Goal: Task Accomplishment & Management: Use online tool/utility

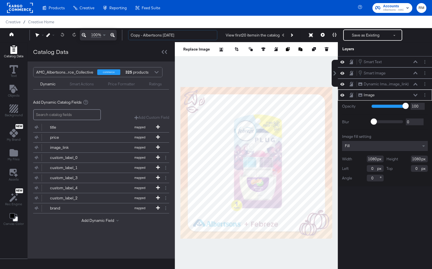
drag, startPoint x: 144, startPoint y: 34, endPoint x: 122, endPoint y: 33, distance: 21.6
click at [122, 33] on div "100% Copy - Albertsons September '25 View first 20 items in the catalog Save as…" at bounding box center [216, 35] width 432 height 14
drag, startPoint x: 169, startPoint y: 35, endPoint x: 149, endPoint y: 35, distance: 20.2
click at [149, 35] on input "Albertsons September '25" at bounding box center [172, 35] width 89 height 10
type input "[PERSON_NAME] [DATE]"
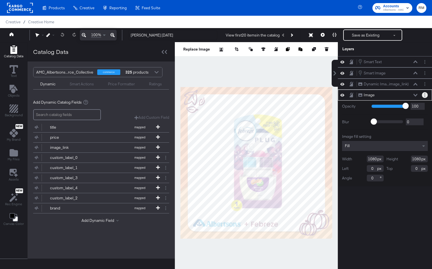
click at [388, 97] on button "Layer Options" at bounding box center [424, 95] width 6 height 6
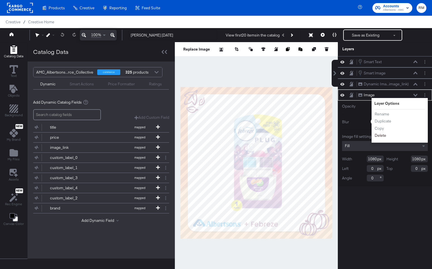
click at [382, 134] on button "Delete" at bounding box center [380, 136] width 12 height 6
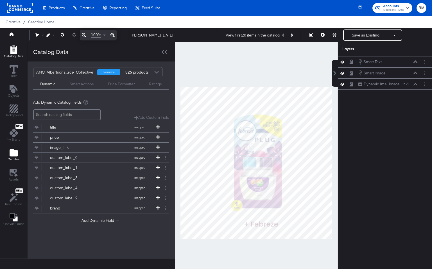
click at [14, 160] on span "My Files" at bounding box center [14, 159] width 12 height 4
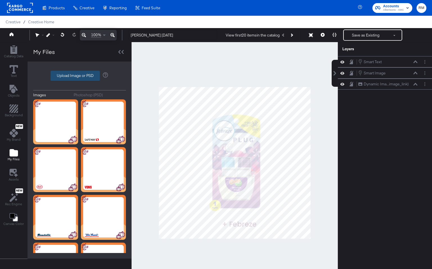
click at [79, 77] on label "Upload Image or PSD" at bounding box center [75, 76] width 49 height 10
click at [79, 76] on input "Upload Image or PSD" at bounding box center [79, 76] width 0 height 0
type input "C:\fakepath\V1 – 21.png"
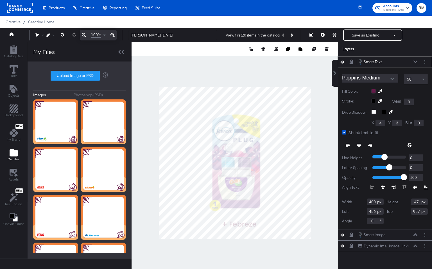
click at [374, 92] on div at bounding box center [399, 91] width 56 height 4
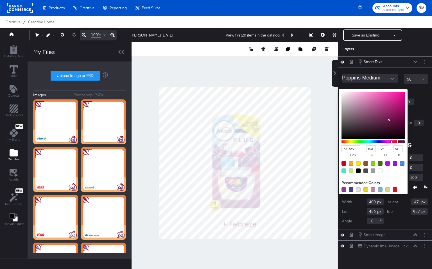
click at [354, 149] on input "671A49" at bounding box center [350, 148] width 19 height 6
type input "474"
type input "68"
type input "119"
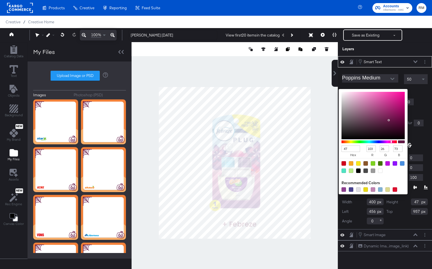
type input "68"
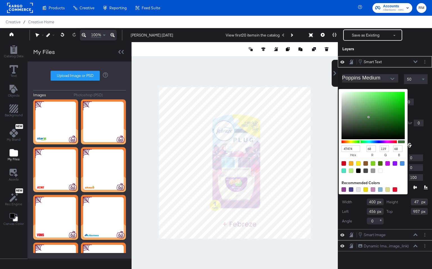
type input "474747"
type input "71"
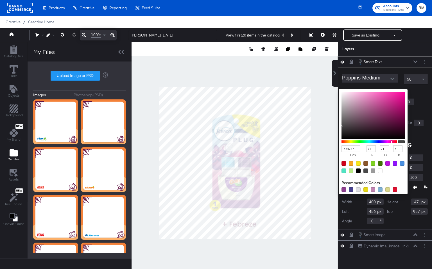
click at [388, 61] on icon at bounding box center [415, 61] width 4 height 3
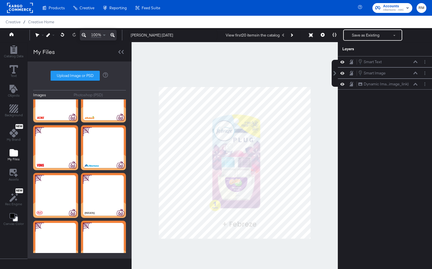
scroll to position [64, 0]
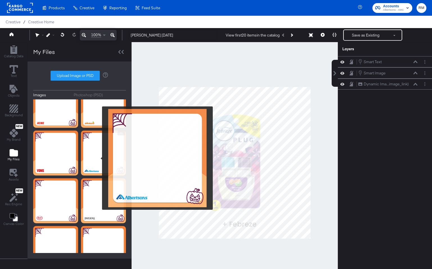
click at [100, 158] on img at bounding box center [103, 153] width 45 height 45
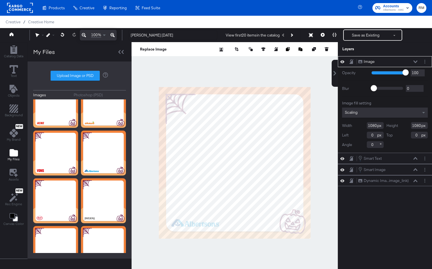
click at [367, 113] on div "Scaling" at bounding box center [385, 113] width 86 height 10
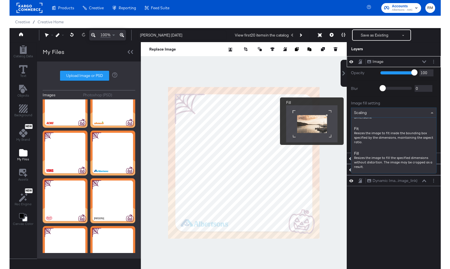
scroll to position [67, 0]
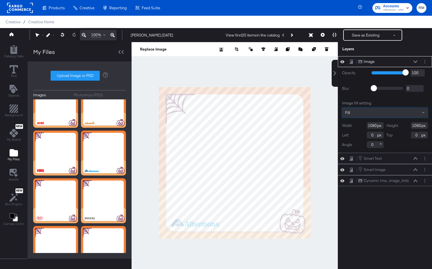
click at [388, 61] on icon at bounding box center [415, 61] width 4 height 3
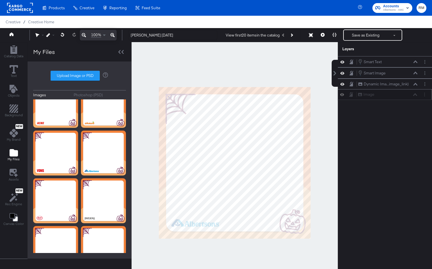
drag, startPoint x: 400, startPoint y: 58, endPoint x: 400, endPoint y: 95, distance: 36.2
click at [388, 95] on div "Image Image" at bounding box center [384, 94] width 94 height 11
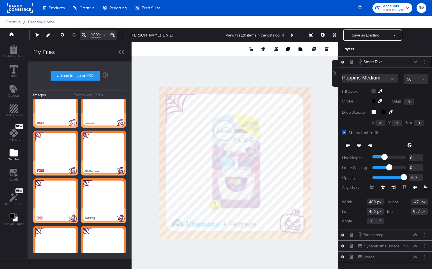
type input "455"
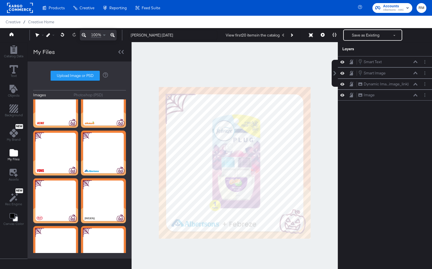
click at [246, 236] on div at bounding box center [234, 162] width 206 height 241
click at [20, 50] on div "Catalog Data" at bounding box center [13, 51] width 19 height 13
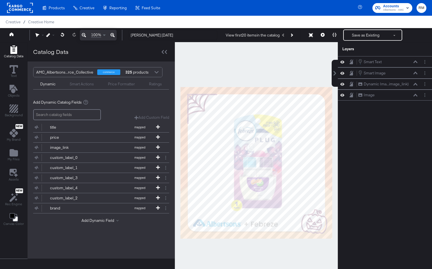
click at [77, 83] on div "Smart Actions" at bounding box center [82, 83] width 24 height 5
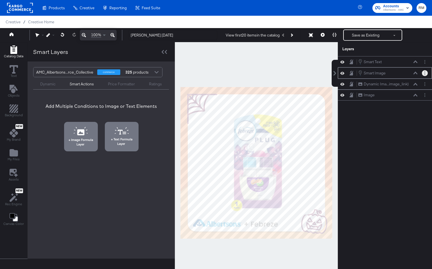
click at [388, 71] on circle "Layer Options" at bounding box center [424, 71] width 1 height 1
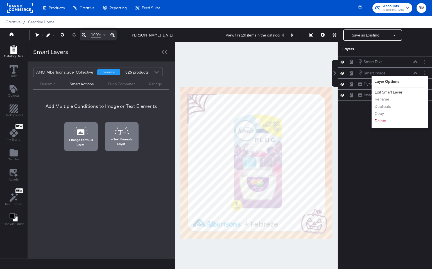
click at [388, 95] on button "Edit Smart Layer" at bounding box center [388, 92] width 28 height 6
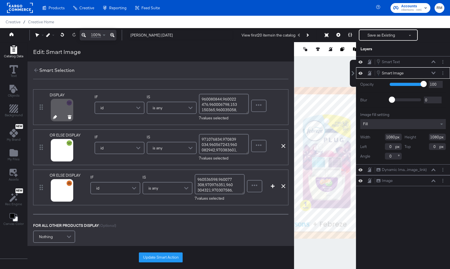
click at [54, 117] on icon at bounding box center [55, 117] width 4 height 4
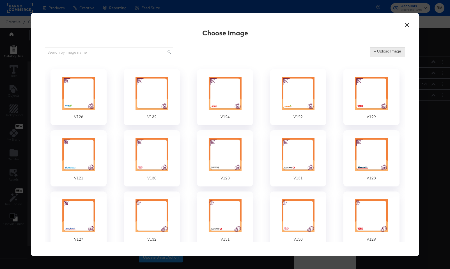
click at [385, 51] on label "+ Upload Image" at bounding box center [387, 51] width 27 height 5
click at [385, 57] on input "+ Upload Image" at bounding box center [434, 57] width 128 height 0
type input "C:\fakepath\v4.png"
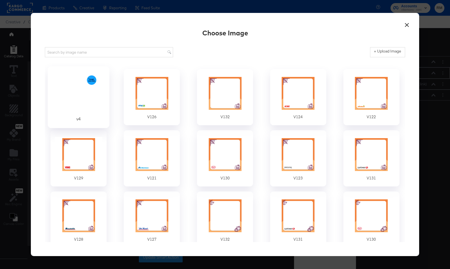
click at [89, 110] on div at bounding box center [79, 93] width 53 height 39
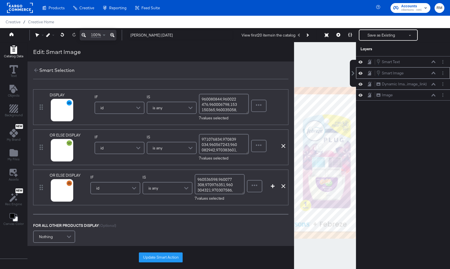
click at [216, 110] on textarea "960080844,960022476,960006798,153150365,960035058,970012568,153150382" at bounding box center [224, 104] width 50 height 20
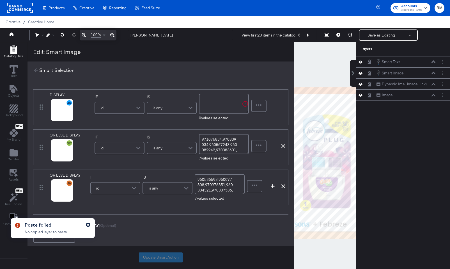
click at [89, 225] on icon "button" at bounding box center [88, 224] width 2 height 3
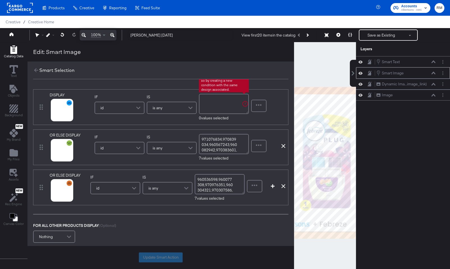
click at [222, 106] on textarea at bounding box center [224, 104] width 50 height 20
paste textarea "970557591"
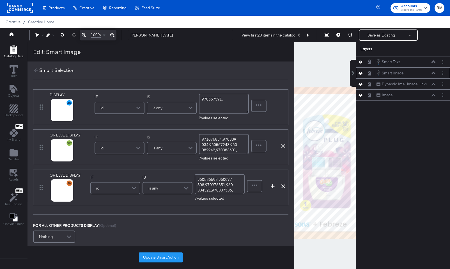
drag, startPoint x: 222, startPoint y: 107, endPoint x: 279, endPoint y: 13, distance: 109.0
click at [226, 99] on textarea "970557591," at bounding box center [224, 104] width 50 height 20
click at [223, 100] on textarea "970557591," at bounding box center [224, 104] width 50 height 20
paste textarea "960011186"
paste textarea "971125117"
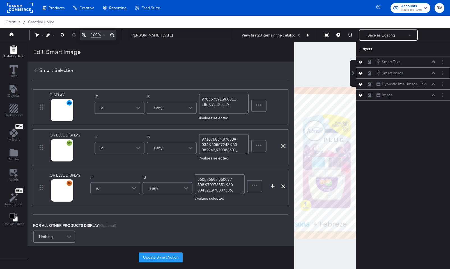
paste textarea "970022596"
paste textarea "158500387"
paste textarea "158500393"
paste textarea "960037098"
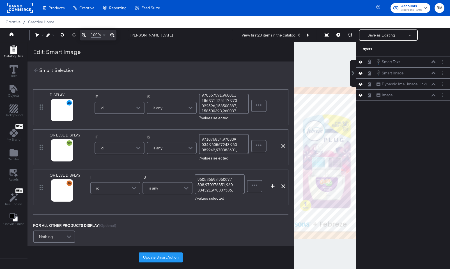
scroll to position [9, 0]
type textarea "970557591,960011186,971125117,970022596,158500387,158500393,960037098"
click at [56, 158] on div at bounding box center [62, 158] width 29 height 4
click at [53, 158] on icon at bounding box center [55, 157] width 4 height 4
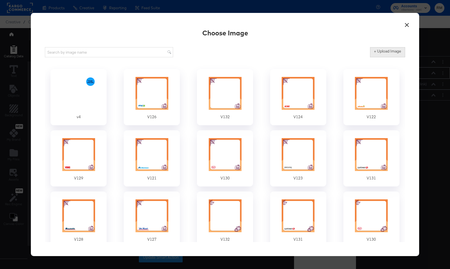
click at [376, 53] on label "+ Upload Image" at bounding box center [387, 51] width 27 height 5
click at [376, 57] on input "+ Upload Image" at bounding box center [434, 57] width 128 height 0
type input "C:\fakepath\v8.png"
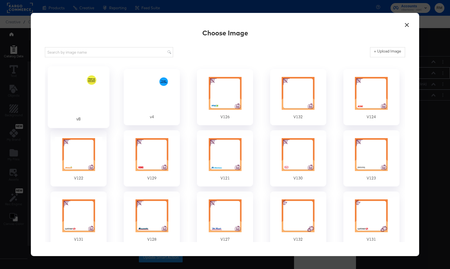
click at [85, 93] on div at bounding box center [79, 93] width 53 height 39
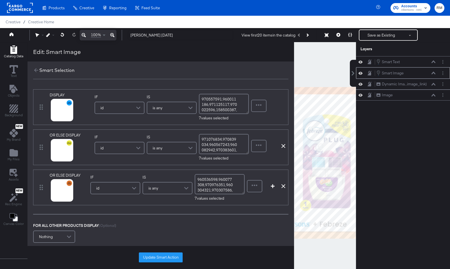
click at [235, 134] on textarea "971076834,970839034,960567243,960082942,970383601,149100133,970574203" at bounding box center [224, 144] width 50 height 20
click at [230, 145] on textarea "971076834,970839034,960567243,960082942,970383601,149100133,970574203" at bounding box center [224, 144] width 50 height 20
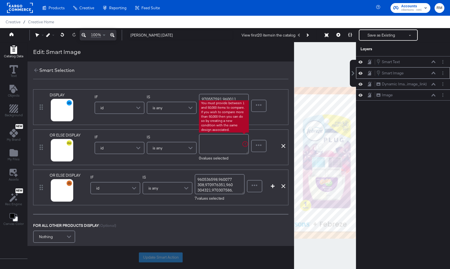
paste textarea "970462606"
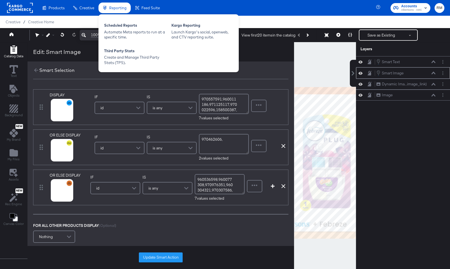
paste textarea "971154099"
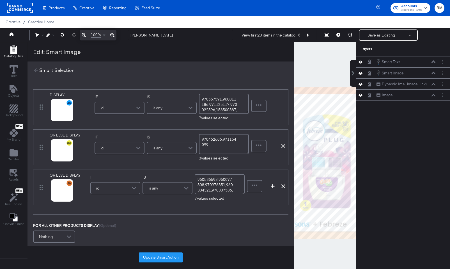
paste textarea "971006834"
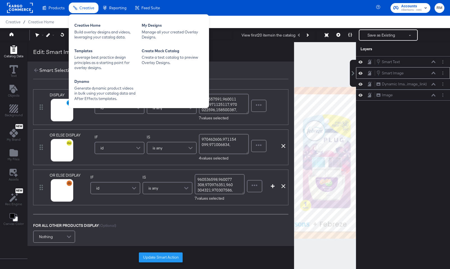
paste textarea "970300617"
paste textarea "971286632"
paste textarea "971289544"
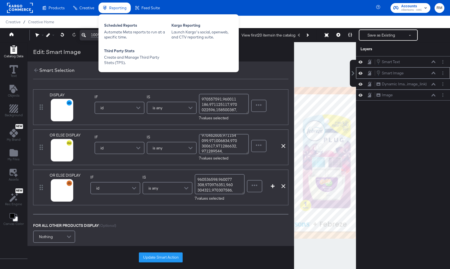
paste textarea "960568034"
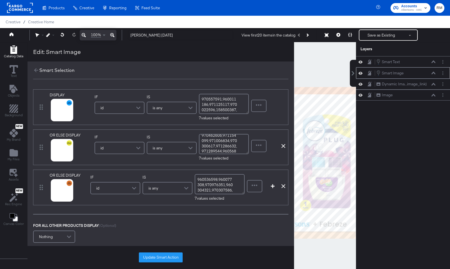
scroll to position [9, 0]
type textarea "970462606,971154099,971006834,970300617,971286632,971289544,960568034"
click at [56, 201] on div at bounding box center [62, 190] width 22 height 22
click at [54, 194] on div at bounding box center [62, 190] width 20 height 20
drag, startPoint x: 56, startPoint y: 201, endPoint x: 54, endPoint y: 197, distance: 3.9
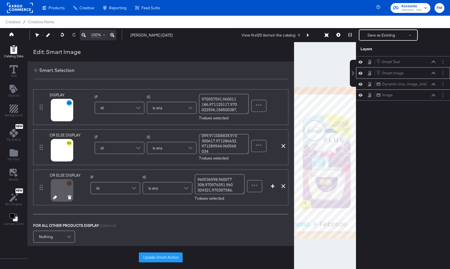
click at [54, 197] on icon at bounding box center [55, 197] width 4 height 4
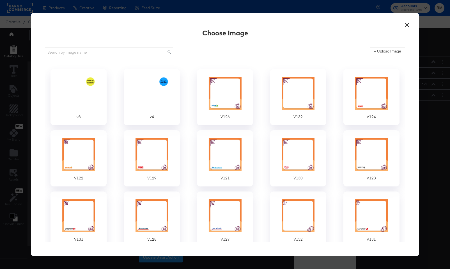
drag, startPoint x: 54, startPoint y: 197, endPoint x: 389, endPoint y: 58, distance: 362.9
click at [388, 58] on div "+ Upload Image" at bounding box center [225, 52] width 360 height 14
drag, startPoint x: 389, startPoint y: 58, endPoint x: 391, endPoint y: 50, distance: 8.0
click at [388, 50] on label "+ Upload Image" at bounding box center [387, 51] width 27 height 5
click at [388, 57] on input "+ Upload Image" at bounding box center [434, 57] width 128 height 0
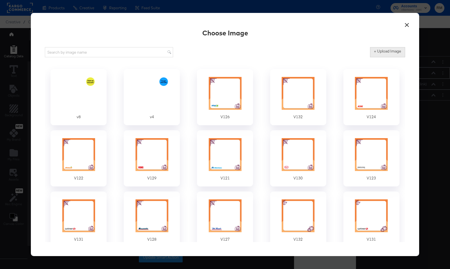
type input "C:\fakepath\v9.png"
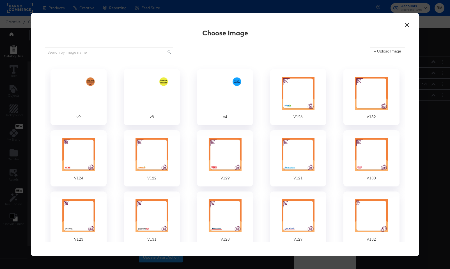
click at [91, 96] on div at bounding box center [79, 93] width 48 height 35
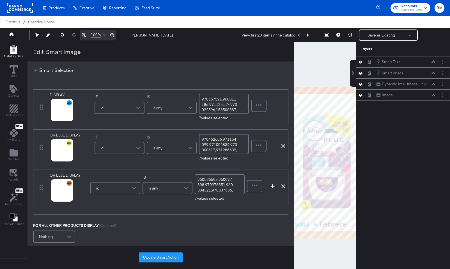
scroll to position [33, 0]
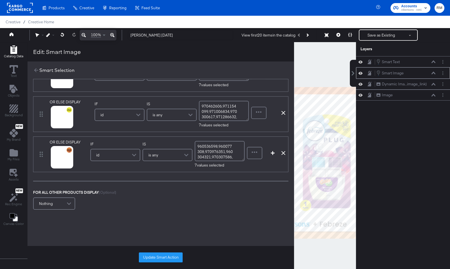
click at [215, 155] on textarea "960536598,960077308,970976351,960304321,970307586,970110153,970576116" at bounding box center [220, 151] width 50 height 20
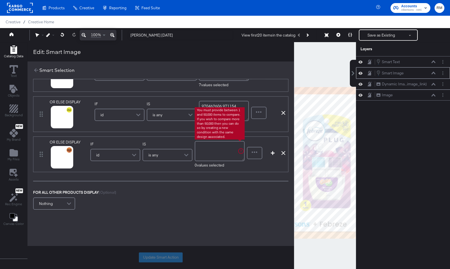
paste textarea "970465271"
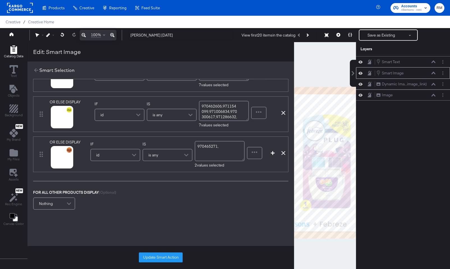
paste textarea "971299400"
paste textarea "971296594"
paste textarea "970383008"
paste textarea "970458169"
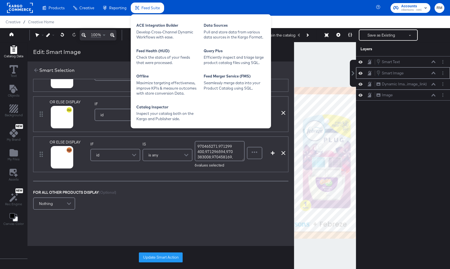
paste textarea "960537202"
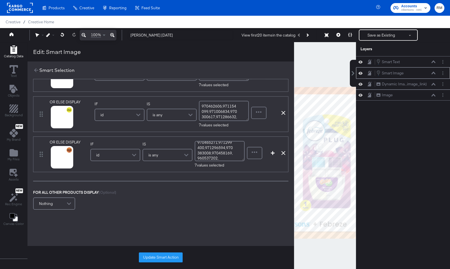
paste textarea "971299315"
type textarea "970465271,971299400,971296594,970383008,970458169,960537202,971299315"
click at [272, 155] on icon "button" at bounding box center [273, 153] width 4 height 4
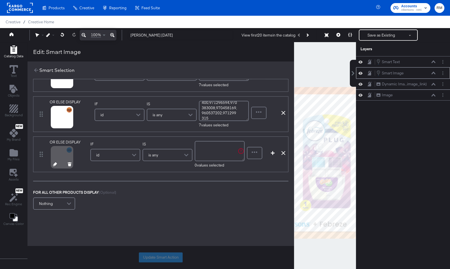
click at [55, 166] on button at bounding box center [55, 164] width 4 height 5
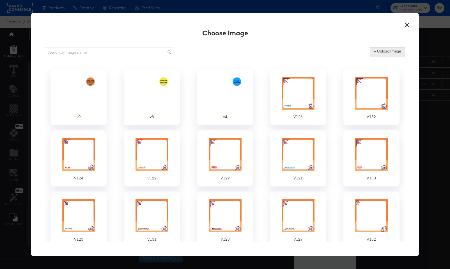
click at [388, 51] on label "+ Upload Image" at bounding box center [387, 51] width 27 height 5
click at [388, 57] on input "+ Upload Image" at bounding box center [434, 57] width 128 height 0
type input "C:\fakepath\v10.png"
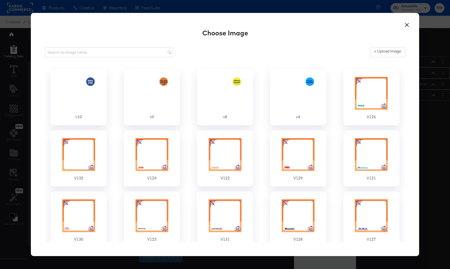
click at [71, 90] on div at bounding box center [79, 93] width 48 height 35
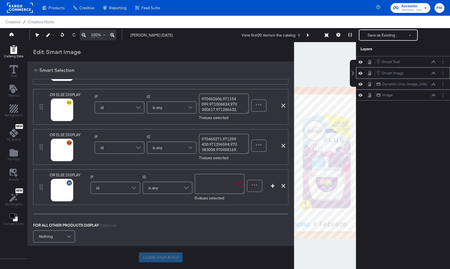
scroll to position [47, 0]
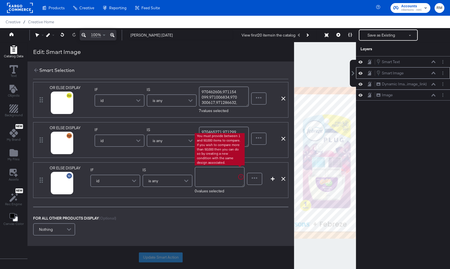
click at [225, 173] on textarea at bounding box center [220, 177] width 50 height 20
paste textarea "970082116"
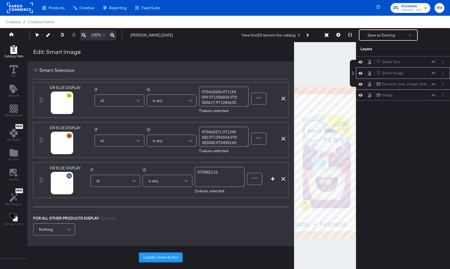
paste textarea "165110233"
paste textarea "165110032"
paste textarea "960033503"
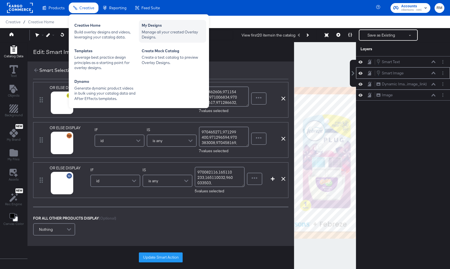
paste textarea "960469018"
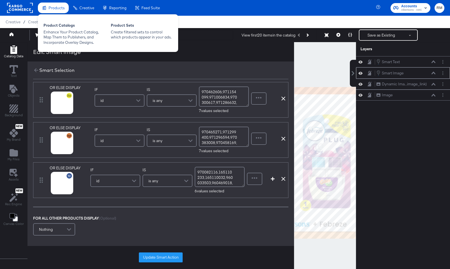
paste textarea "960110835"
paste textarea "970508158"
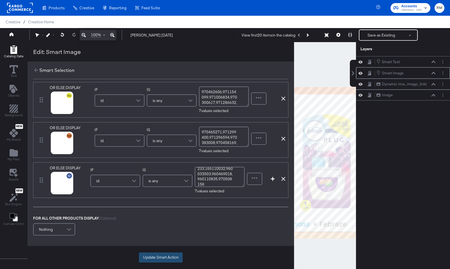
type textarea "970082116,165110233,165110032,960033503,960469018,960110835,970508158"
click at [154, 236] on button "Update Smart Action" at bounding box center [161, 257] width 44 height 10
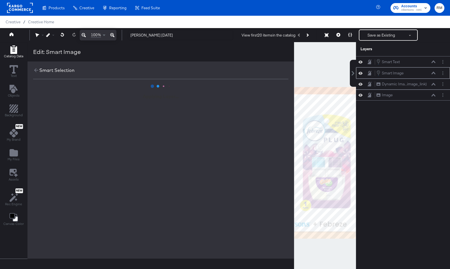
scroll to position [0, 0]
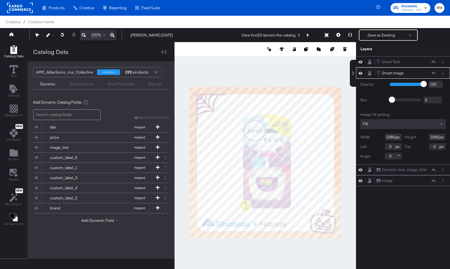
click at [388, 72] on icon at bounding box center [434, 73] width 4 height 3
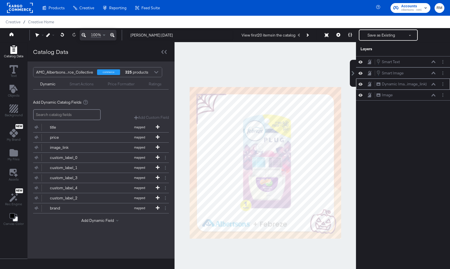
click at [388, 84] on icon at bounding box center [434, 84] width 4 height 3
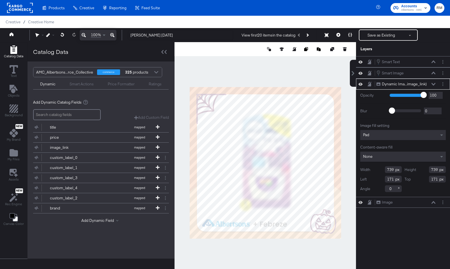
type input "716"
type input "177"
type input "174"
click at [280, 48] on button at bounding box center [282, 49] width 6 height 6
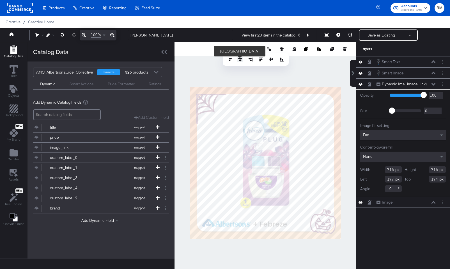
click at [239, 58] on icon at bounding box center [240, 60] width 4 height 4
type input "182"
click at [268, 236] on div at bounding box center [266, 162] width 182 height 241
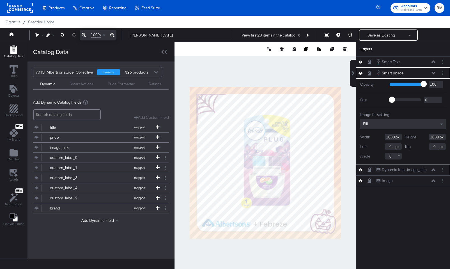
click at [388, 168] on div "Dynamic Ima...image_link) Dynamic Image (image_link)" at bounding box center [407, 170] width 60 height 6
click at [388, 170] on icon at bounding box center [434, 169] width 4 height 3
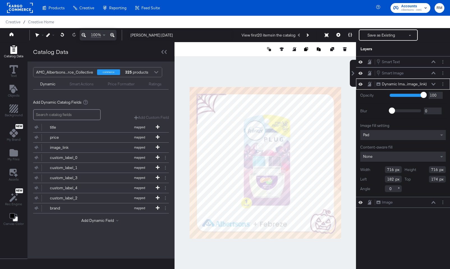
click at [302, 236] on div at bounding box center [266, 162] width 182 height 241
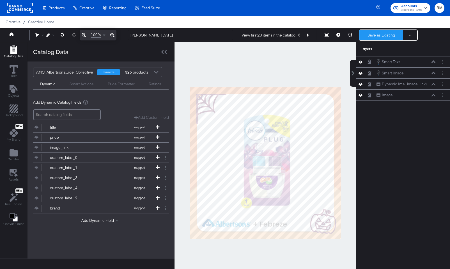
click at [385, 35] on button "Save as Existing" at bounding box center [382, 35] width 44 height 10
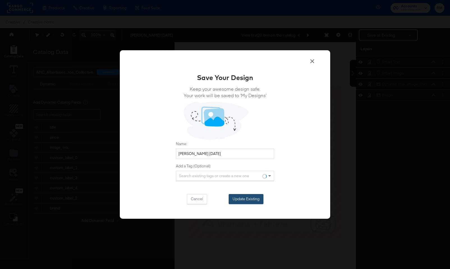
click at [250, 200] on button "Update Existing" at bounding box center [246, 199] width 35 height 10
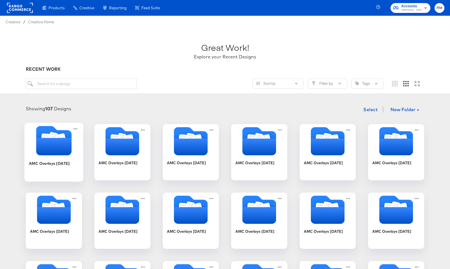
click at [54, 148] on icon "Folder" at bounding box center [53, 146] width 35 height 17
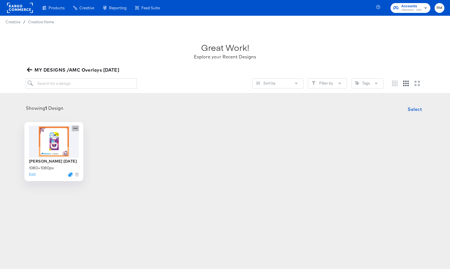
click at [75, 127] on icon at bounding box center [75, 128] width 7 height 6
click at [68, 236] on div "Products Products Product Catalogs Enhance Your Product Catalog, Map Them to Pu…" at bounding box center [225, 134] width 450 height 269
click at [69, 175] on icon "Duplicate" at bounding box center [70, 174] width 4 height 4
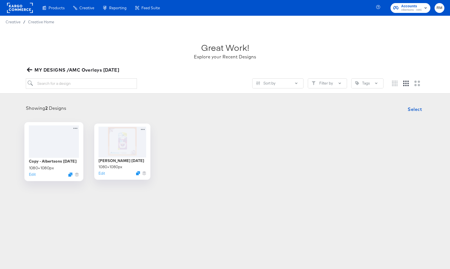
click at [66, 144] on div at bounding box center [54, 141] width 50 height 32
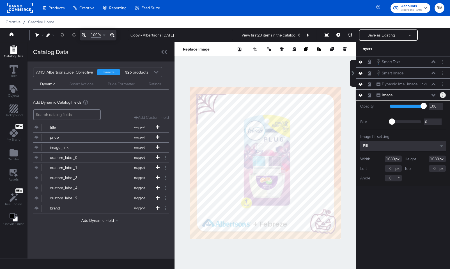
click at [388, 95] on circle "Layer Options" at bounding box center [443, 95] width 1 height 1
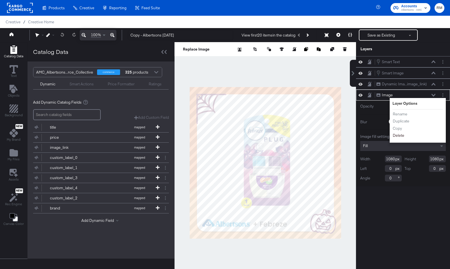
click at [388, 138] on button "Delete" at bounding box center [399, 136] width 12 height 6
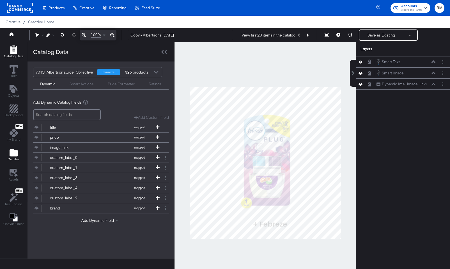
click at [9, 152] on div "My Files" at bounding box center [14, 155] width 12 height 13
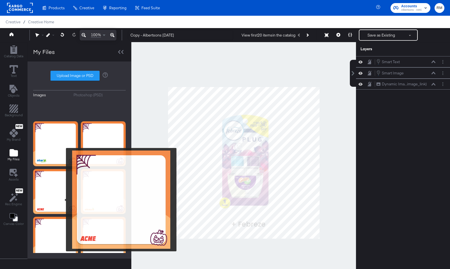
scroll to position [86, 0]
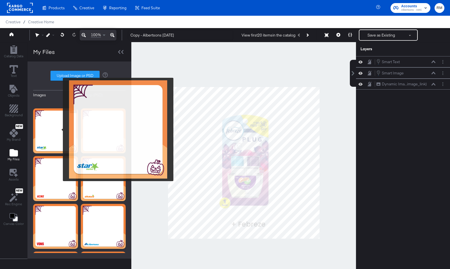
click at [59, 129] on img at bounding box center [55, 130] width 45 height 45
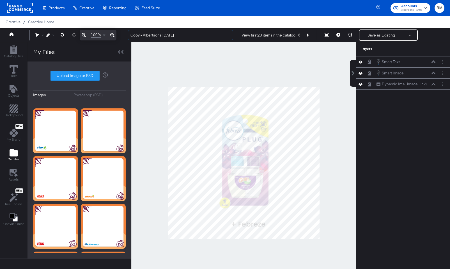
drag, startPoint x: 163, startPoint y: 36, endPoint x: 116, endPoint y: 36, distance: 46.3
click at [116, 36] on div "100% Copy - Albertsons October '25 View first 20 items in the catalog Save as E…" at bounding box center [225, 35] width 450 height 14
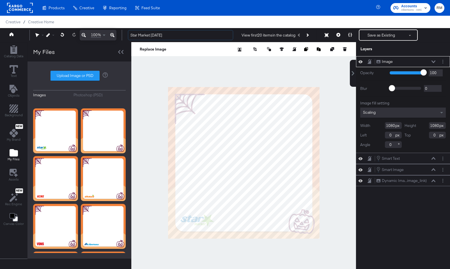
type input "Star Market October '25"
click at [388, 114] on div "Scaling" at bounding box center [404, 113] width 86 height 10
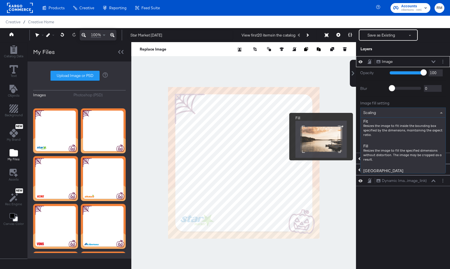
scroll to position [76, 0]
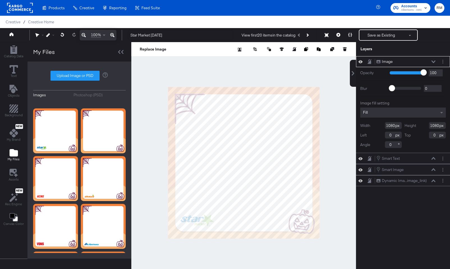
click at [388, 60] on icon at bounding box center [434, 61] width 4 height 3
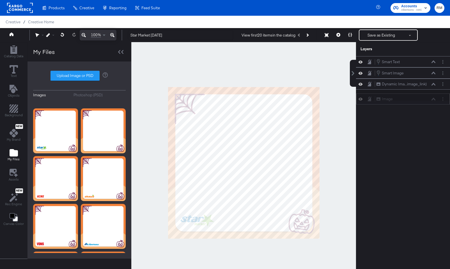
drag, startPoint x: 426, startPoint y: 60, endPoint x: 426, endPoint y: 100, distance: 39.3
click at [388, 100] on div "Image Image" at bounding box center [407, 99] width 60 height 6
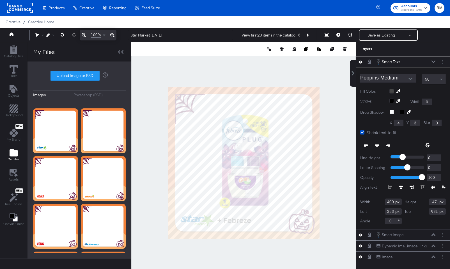
type input "353"
type input "931"
click at [227, 236] on div at bounding box center [243, 162] width 225 height 241
type input "348"
type input "932"
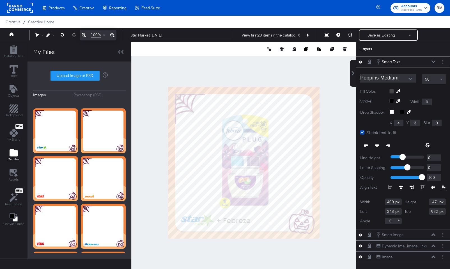
click at [245, 236] on div at bounding box center [243, 162] width 225 height 241
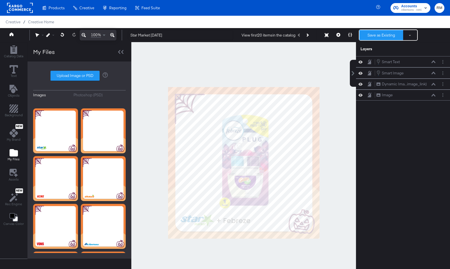
click at [374, 33] on button "Save as Existing" at bounding box center [382, 35] width 44 height 10
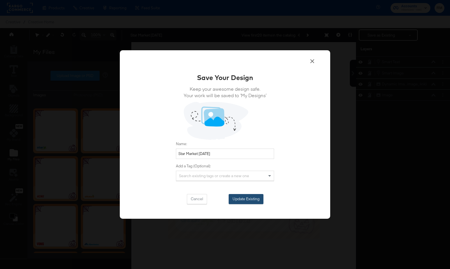
click at [239, 201] on button "Update Existing" at bounding box center [246, 199] width 35 height 10
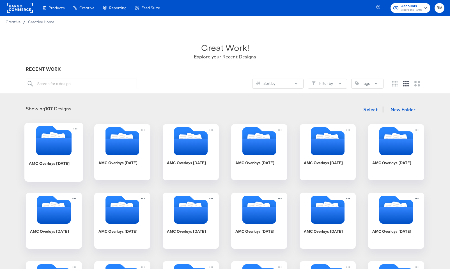
click at [58, 147] on icon "Folder" at bounding box center [53, 146] width 35 height 17
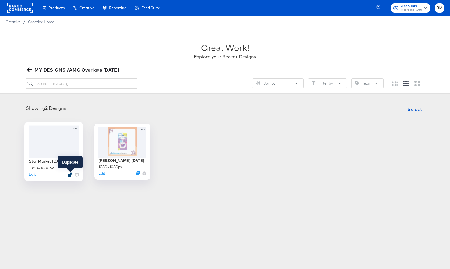
click at [70, 176] on icon "Duplicate" at bounding box center [70, 174] width 4 height 4
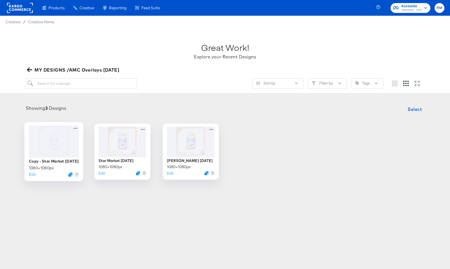
click at [61, 145] on div at bounding box center [54, 141] width 50 height 32
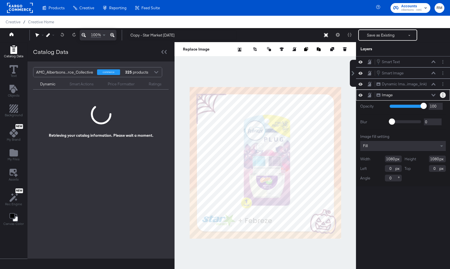
click at [388, 93] on icon "Layer Options" at bounding box center [443, 95] width 1 height 4
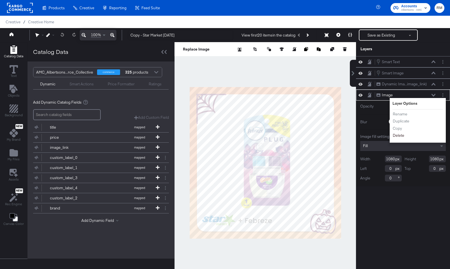
click at [388, 138] on button "Delete" at bounding box center [399, 136] width 12 height 6
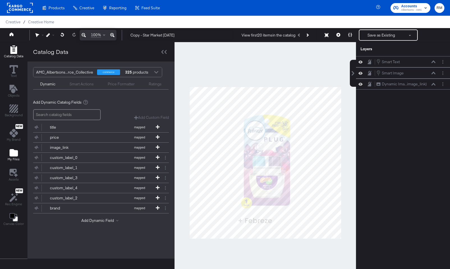
click at [6, 155] on button "My Files" at bounding box center [13, 155] width 19 height 16
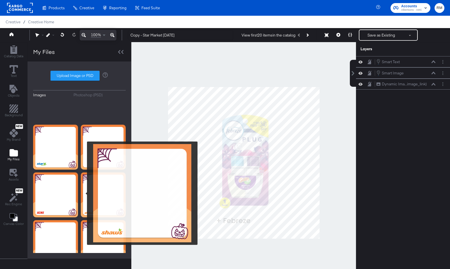
scroll to position [70, 0]
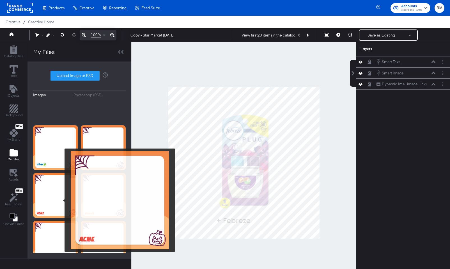
click at [54, 202] on img at bounding box center [55, 195] width 45 height 45
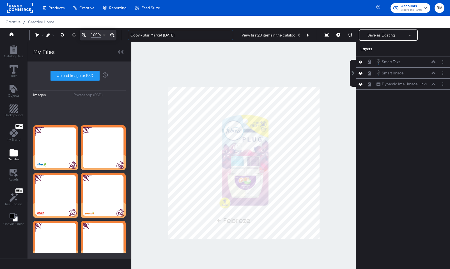
drag, startPoint x: 164, startPoint y: 35, endPoint x: 107, endPoint y: 33, distance: 56.7
click at [107, 33] on div "100% Copy - Star Market October '25 View first 20 items in the catalog Save as …" at bounding box center [225, 35] width 450 height 14
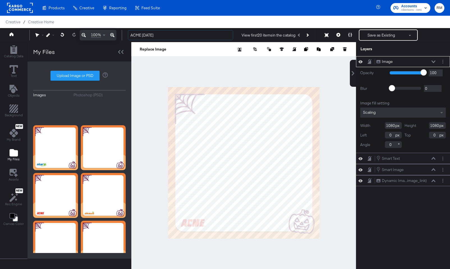
type input "ACME October '25"
click at [388, 114] on span at bounding box center [442, 113] width 7 height 10
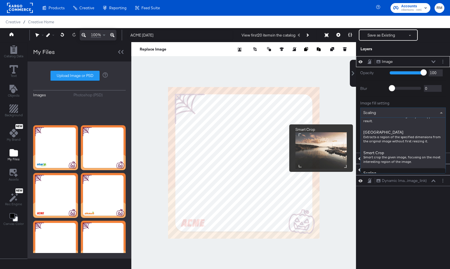
scroll to position [110, 0]
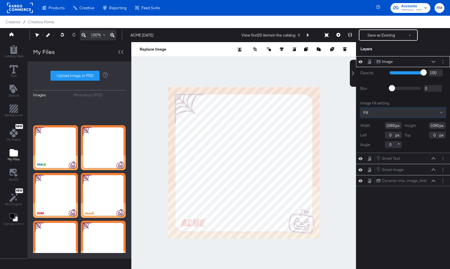
click at [388, 61] on icon at bounding box center [434, 61] width 4 height 3
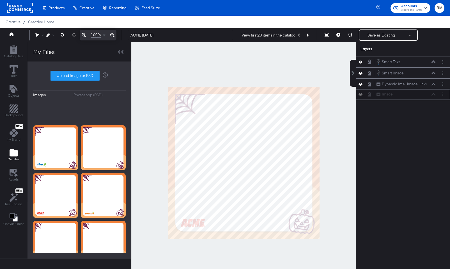
drag, startPoint x: 425, startPoint y: 61, endPoint x: 426, endPoint y: 97, distance: 36.5
click at [388, 97] on div "Image Image" at bounding box center [407, 94] width 60 height 6
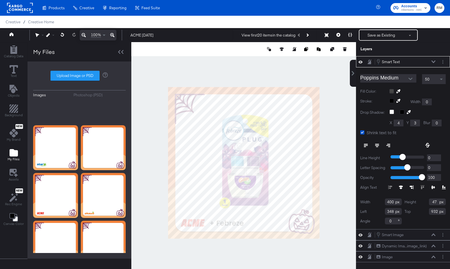
type input "290"
type input "950"
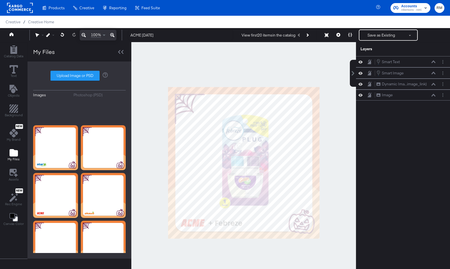
click at [238, 236] on div at bounding box center [243, 162] width 225 height 241
click at [380, 35] on button "Save as Existing" at bounding box center [382, 35] width 44 height 10
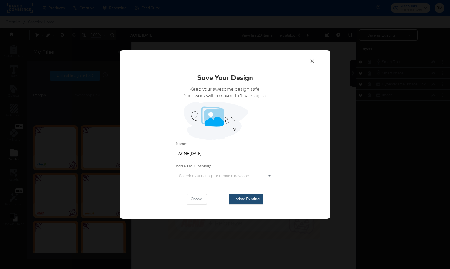
click at [259, 201] on button "Update Existing" at bounding box center [246, 199] width 35 height 10
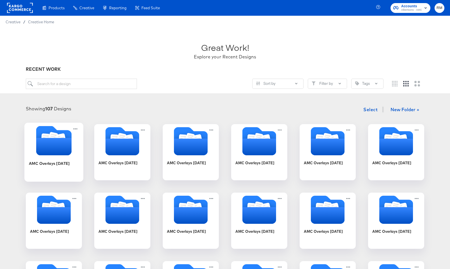
click at [53, 153] on icon "Folder" at bounding box center [53, 146] width 35 height 17
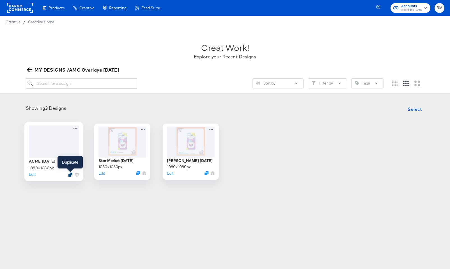
click at [71, 174] on icon "Duplicate" at bounding box center [70, 174] width 4 height 4
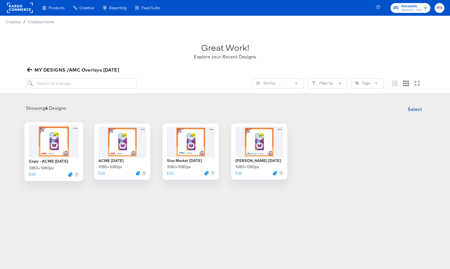
click at [72, 143] on div at bounding box center [54, 141] width 50 height 32
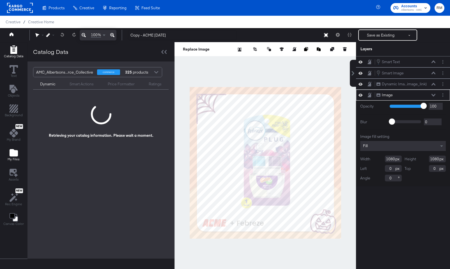
click at [13, 159] on span "My Files" at bounding box center [14, 159] width 12 height 4
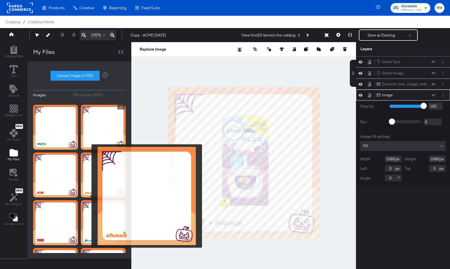
scroll to position [90, 0]
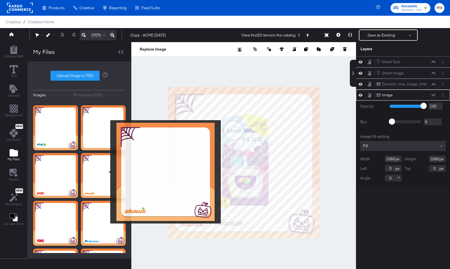
click at [107, 172] on img at bounding box center [103, 175] width 45 height 45
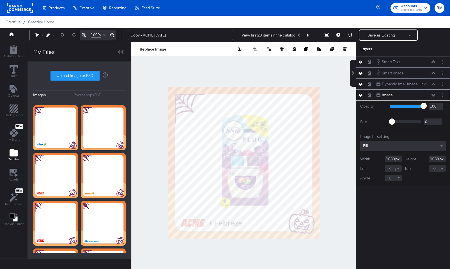
drag, startPoint x: 154, startPoint y: 37, endPoint x: 111, endPoint y: 37, distance: 43.5
click at [111, 37] on div "100% Copy - ACME October '25 View first 20 items in the catalog Save as Existin…" at bounding box center [225, 35] width 450 height 14
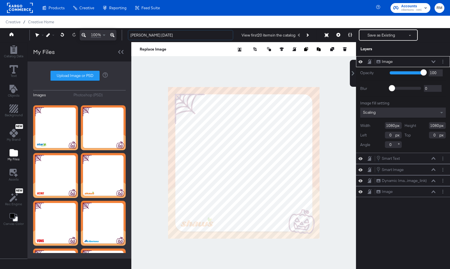
type input "Shaws October '25"
click at [388, 111] on div "Scaling" at bounding box center [404, 113] width 86 height 10
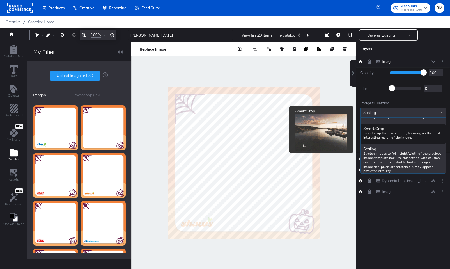
scroll to position [72, 0]
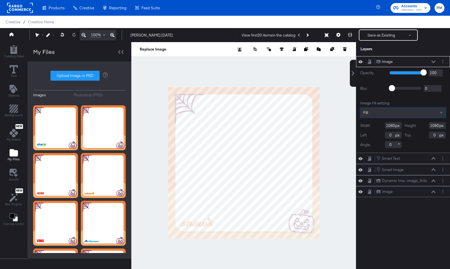
click at [388, 61] on icon at bounding box center [434, 61] width 4 height 3
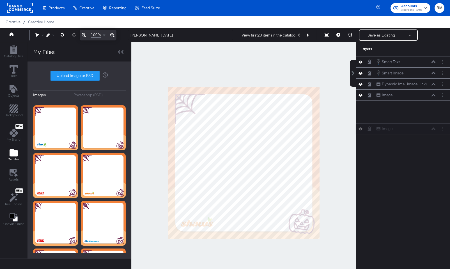
drag, startPoint x: 423, startPoint y: 58, endPoint x: 423, endPoint y: 125, distance: 66.8
click at [388, 126] on div "Image Image" at bounding box center [403, 128] width 94 height 11
drag, startPoint x: 410, startPoint y: 64, endPoint x: 410, endPoint y: 110, distance: 45.5
click at [388, 110] on div "Image Image Smart Text Smart Text Smart Image Smart Image Dynamic Ima...image_l…" at bounding box center [403, 83] width 94 height 55
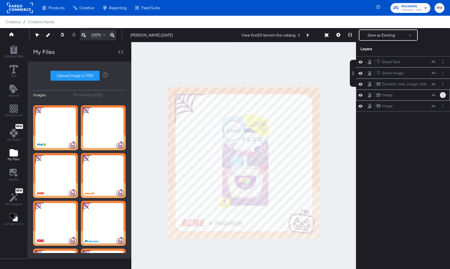
click at [388, 95] on button "Layer Options" at bounding box center [443, 95] width 6 height 6
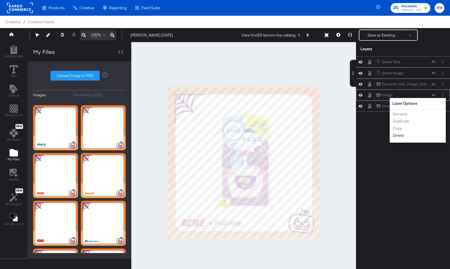
click at [388, 138] on button "Delete" at bounding box center [399, 136] width 12 height 6
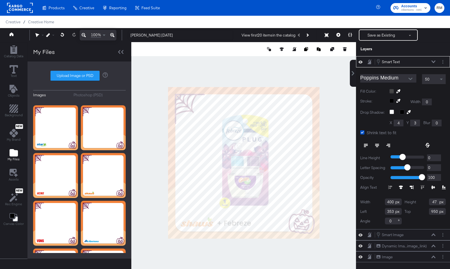
type input "352"
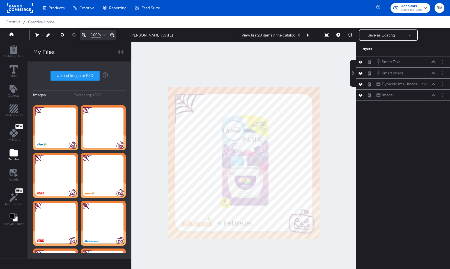
click at [239, 236] on div at bounding box center [243, 162] width 225 height 241
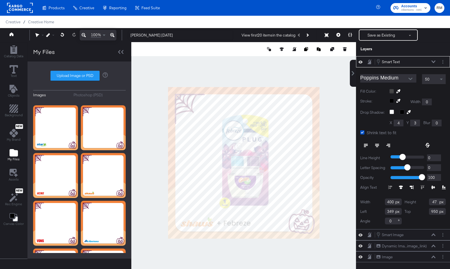
type input "348"
type input "952"
click at [246, 236] on div at bounding box center [243, 162] width 225 height 241
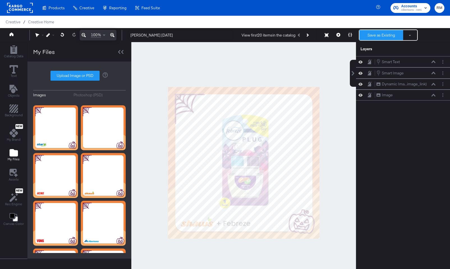
click at [387, 34] on button "Save as Existing" at bounding box center [382, 35] width 44 height 10
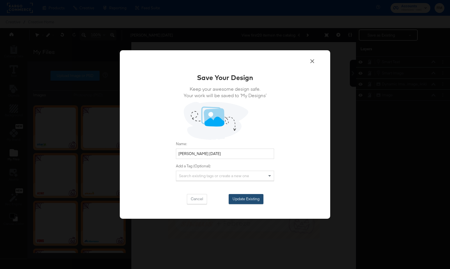
click at [253, 197] on button "Update Existing" at bounding box center [246, 199] width 35 height 10
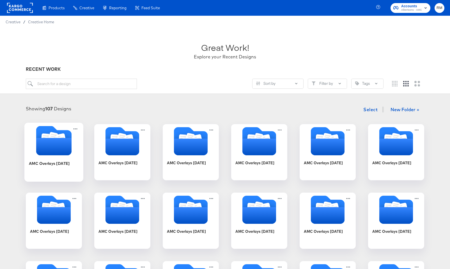
click at [62, 130] on icon "Folder" at bounding box center [53, 140] width 35 height 29
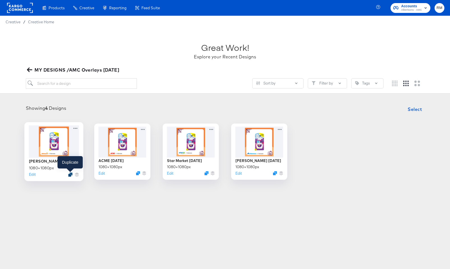
click at [70, 174] on icon "Duplicate" at bounding box center [70, 174] width 4 height 4
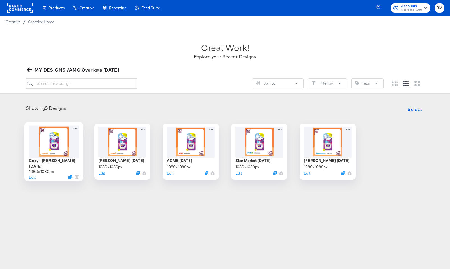
click at [64, 138] on div at bounding box center [54, 141] width 50 height 32
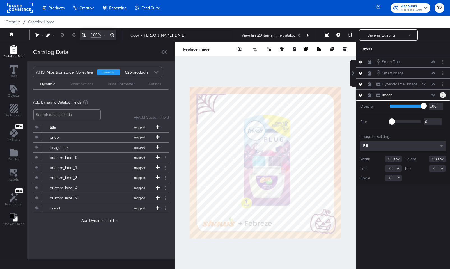
click at [444, 95] on button "Layer Options" at bounding box center [443, 95] width 6 height 6
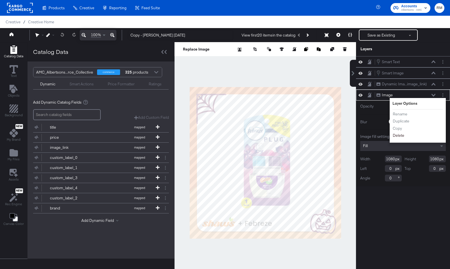
click at [402, 134] on button "Delete" at bounding box center [399, 136] width 12 height 6
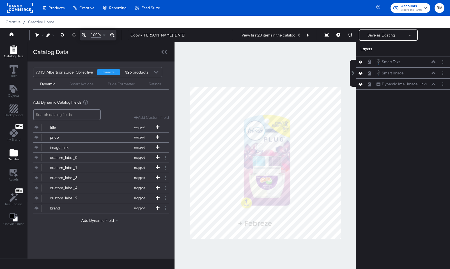
click at [6, 152] on button "My Files" at bounding box center [13, 155] width 19 height 16
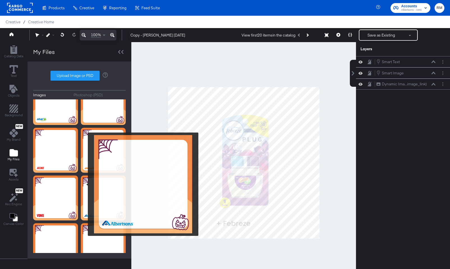
scroll to position [120, 0]
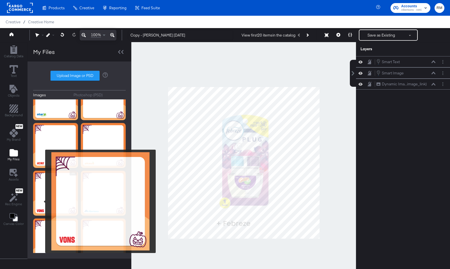
click at [42, 201] on img at bounding box center [55, 193] width 45 height 45
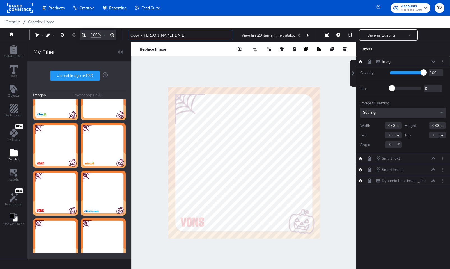
drag, startPoint x: 155, startPoint y: 35, endPoint x: 126, endPoint y: 34, distance: 29.0
click at [126, 35] on div "Copy - Shaws October '25 View first 20 items in the catalog Save as Existing Se…" at bounding box center [284, 34] width 321 height 11
type input "Vons October '25"
click at [393, 117] on div "Scaling" at bounding box center [404, 113] width 86 height 10
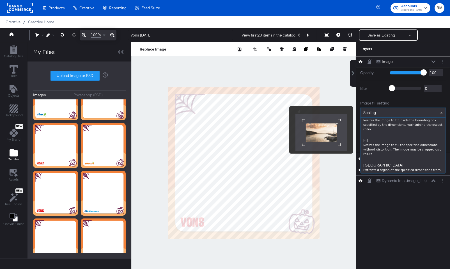
scroll to position [80, 0]
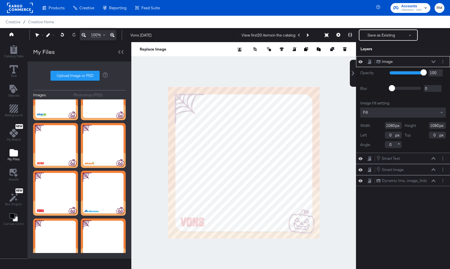
click at [433, 63] on icon at bounding box center [434, 61] width 4 height 3
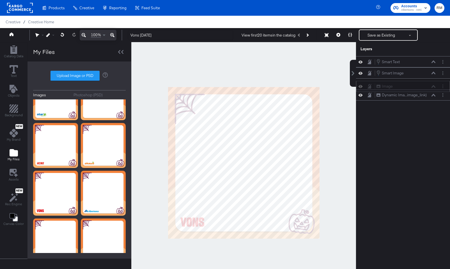
drag, startPoint x: 423, startPoint y: 60, endPoint x: 423, endPoint y: 96, distance: 35.4
click at [423, 89] on div "Image Image" at bounding box center [407, 86] width 60 height 6
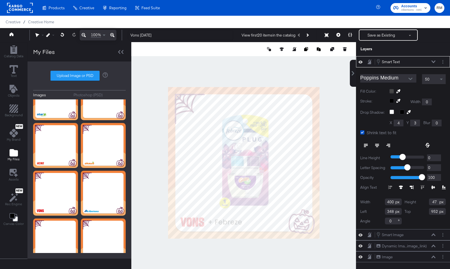
type input "284"
type input "946"
type input "283"
click at [249, 255] on div at bounding box center [243, 162] width 225 height 241
type input "285"
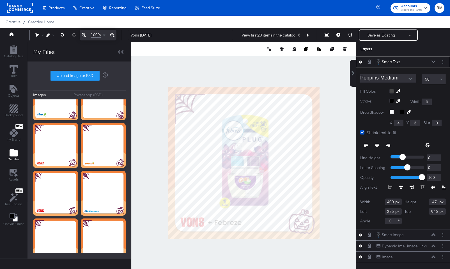
type input "945"
click at [228, 264] on div at bounding box center [243, 162] width 225 height 241
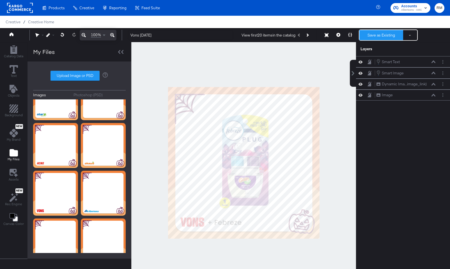
click at [377, 36] on button "Save as Existing" at bounding box center [382, 35] width 44 height 10
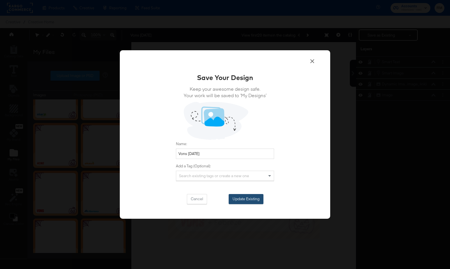
click at [252, 196] on button "Update Existing" at bounding box center [246, 199] width 35 height 10
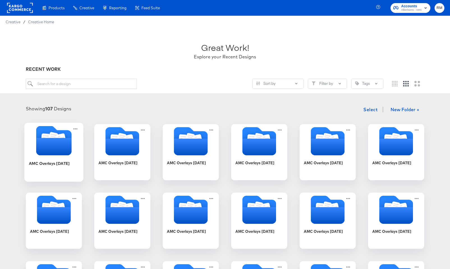
click at [40, 155] on div at bounding box center [53, 141] width 59 height 31
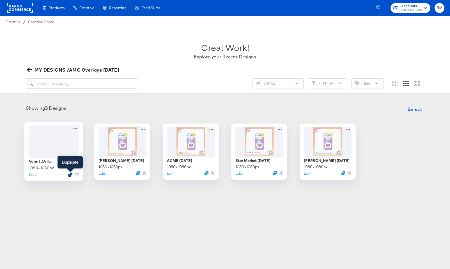
click at [71, 175] on icon "Duplicate" at bounding box center [70, 174] width 4 height 4
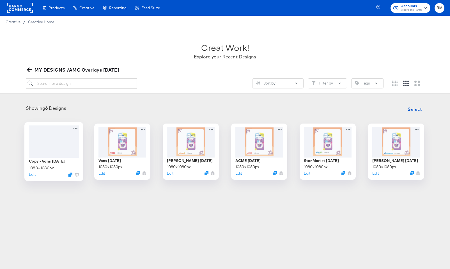
click at [59, 148] on div at bounding box center [54, 141] width 50 height 32
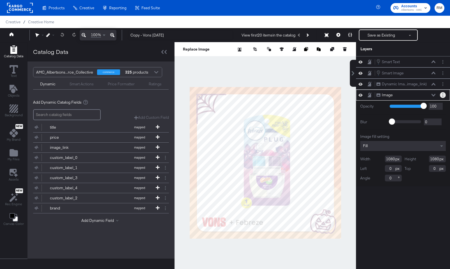
click at [444, 93] on button "Layer Options" at bounding box center [443, 95] width 6 height 6
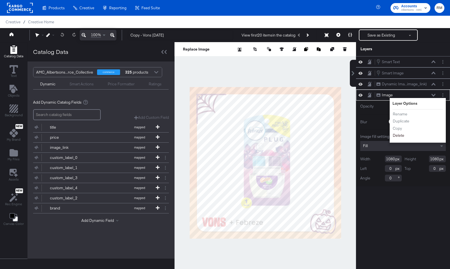
click at [400, 136] on button "Delete" at bounding box center [399, 136] width 12 height 6
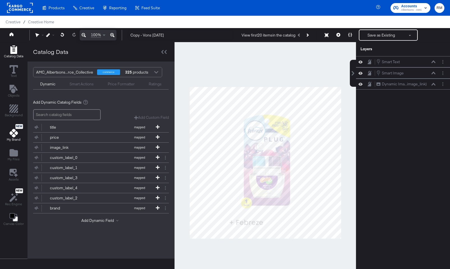
drag, startPoint x: 7, startPoint y: 153, endPoint x: 19, endPoint y: 135, distance: 22.0
click at [7, 153] on button "My Files" at bounding box center [13, 155] width 19 height 16
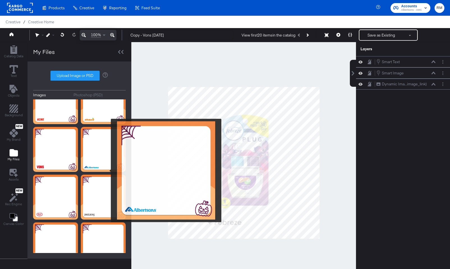
scroll to position [162, 0]
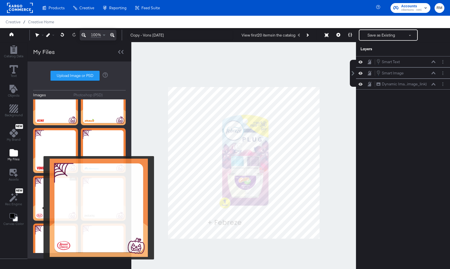
click at [40, 208] on img at bounding box center [55, 198] width 45 height 45
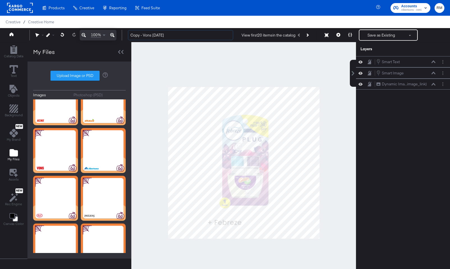
drag, startPoint x: 151, startPoint y: 35, endPoint x: 94, endPoint y: 32, distance: 57.1
click at [95, 32] on div "100% Copy - Vons October '25 View first 20 items in the catalog Save as Existin…" at bounding box center [225, 35] width 450 height 14
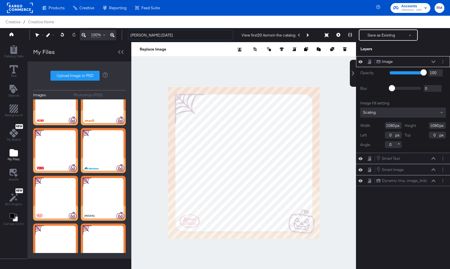
type input "Jewel Osco October '25"
click at [377, 112] on div "Scaling" at bounding box center [404, 113] width 86 height 10
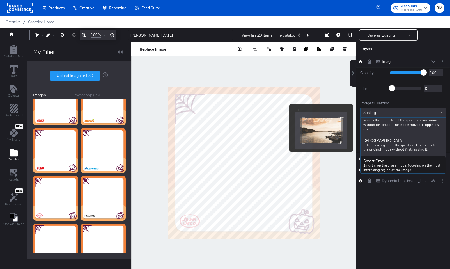
scroll to position [95, 0]
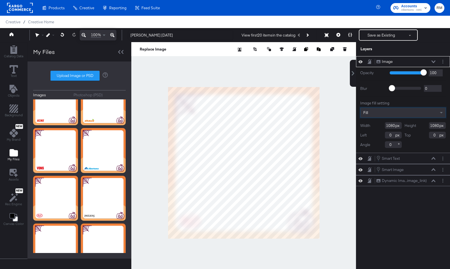
click at [434, 62] on icon at bounding box center [434, 61] width 4 height 3
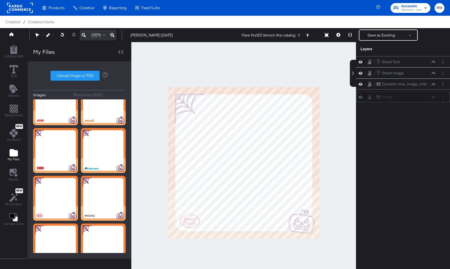
drag, startPoint x: 423, startPoint y: 58, endPoint x: 423, endPoint y: 97, distance: 39.0
click at [423, 97] on div "Image Image" at bounding box center [403, 97] width 94 height 11
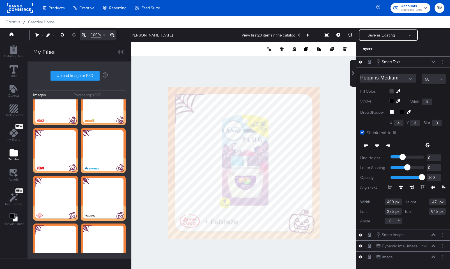
type input "253"
type input "941"
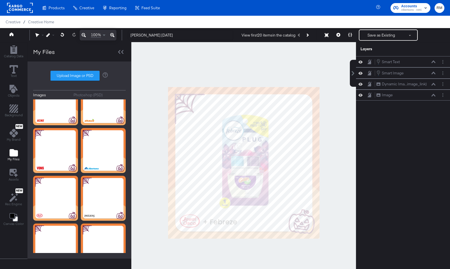
click at [226, 247] on div at bounding box center [243, 162] width 225 height 241
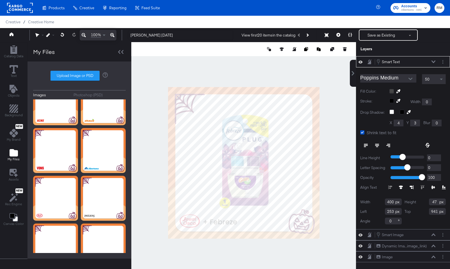
type input "252"
click at [226, 247] on div at bounding box center [243, 162] width 225 height 241
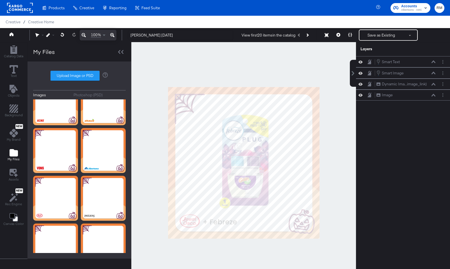
click at [369, 40] on div "Save as Existing See more options" at bounding box center [388, 34] width 59 height 11
click at [372, 37] on button "Save as Existing" at bounding box center [382, 35] width 44 height 10
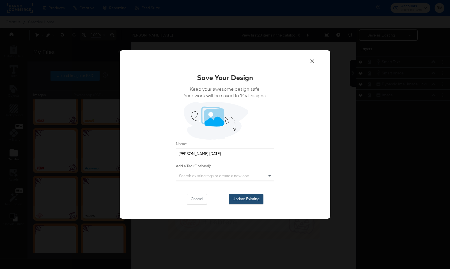
click at [249, 197] on button "Update Existing" at bounding box center [246, 199] width 35 height 10
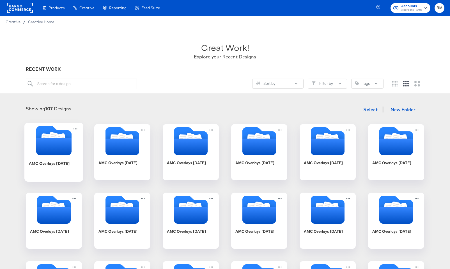
click at [65, 149] on icon "Folder" at bounding box center [53, 146] width 35 height 17
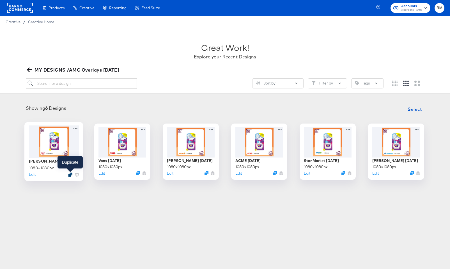
click at [70, 176] on icon "Duplicate" at bounding box center [70, 174] width 4 height 4
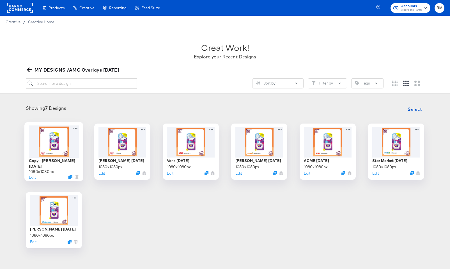
click at [68, 137] on div at bounding box center [54, 141] width 50 height 32
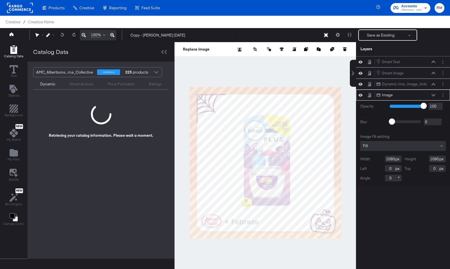
click at [445, 98] on div at bounding box center [443, 95] width 6 height 6
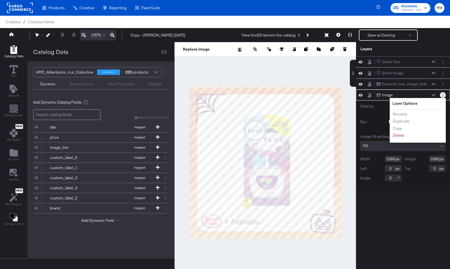
click at [443, 93] on circle "Layer Options" at bounding box center [443, 93] width 1 height 1
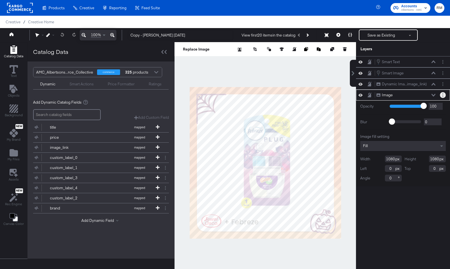
click at [443, 93] on circle "Layer Options" at bounding box center [443, 93] width 1 height 1
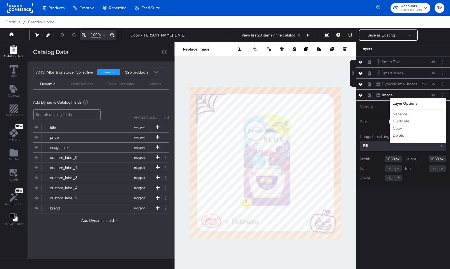
click at [394, 139] on div "Rename Duplicate Copy Delete" at bounding box center [408, 125] width 31 height 30
click at [394, 137] on button "Delete" at bounding box center [399, 136] width 12 height 6
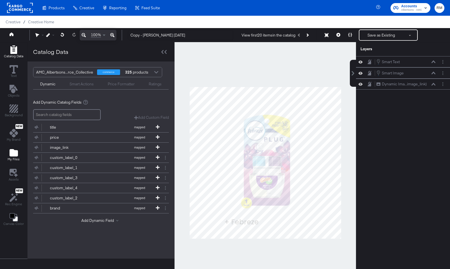
click at [13, 156] on icon "Add Files" at bounding box center [14, 152] width 8 height 7
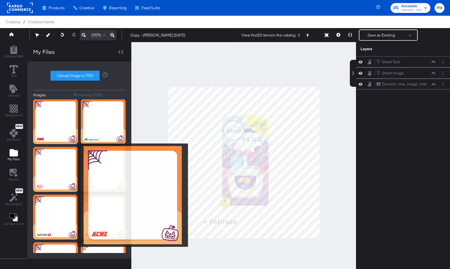
scroll to position [225, 0]
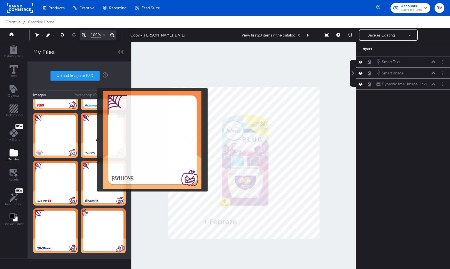
click at [93, 140] on img at bounding box center [103, 135] width 45 height 45
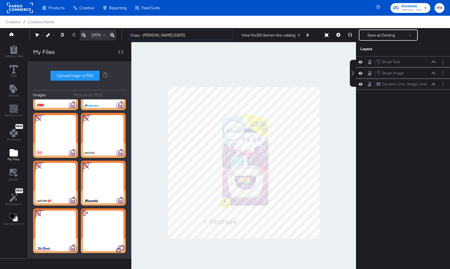
drag, startPoint x: 163, startPoint y: 35, endPoint x: 115, endPoint y: 35, distance: 47.5
click at [115, 35] on div "100% Copy - Jewel Osco October '25 View first 20 items in the catalog Save as E…" at bounding box center [225, 35] width 450 height 14
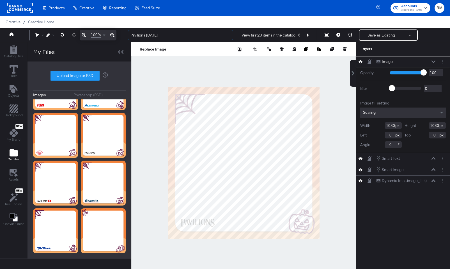
type input "Pavilions October '25"
click at [409, 115] on div "Scaling" at bounding box center [404, 113] width 86 height 10
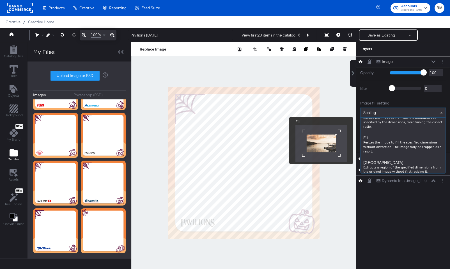
scroll to position [83, 0]
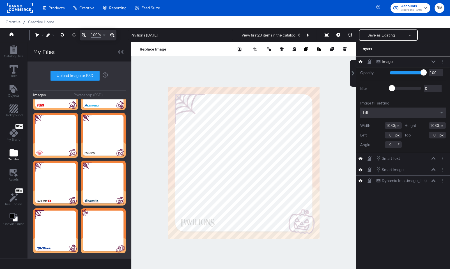
click at [435, 63] on icon at bounding box center [434, 61] width 4 height 3
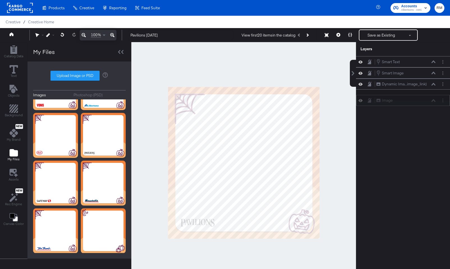
drag, startPoint x: 426, startPoint y: 60, endPoint x: 426, endPoint y: 99, distance: 38.7
click at [426, 99] on div "Image Image" at bounding box center [407, 100] width 60 height 6
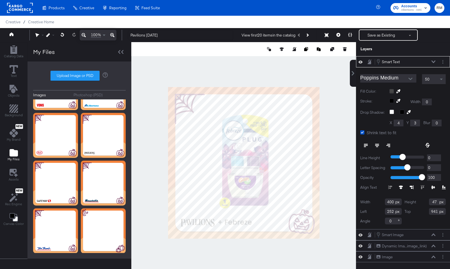
type input "358"
type input "943"
click at [238, 257] on div at bounding box center [243, 162] width 225 height 241
type input "944"
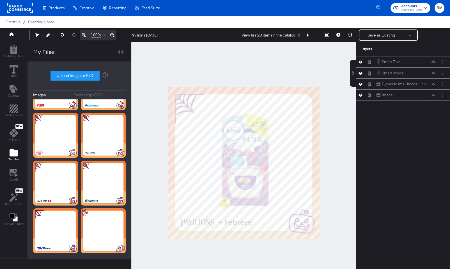
click at [241, 239] on div at bounding box center [243, 162] width 225 height 241
click at [372, 40] on div "Save as Existing See more options" at bounding box center [388, 34] width 59 height 11
click at [372, 35] on button "Save as Existing" at bounding box center [382, 35] width 44 height 10
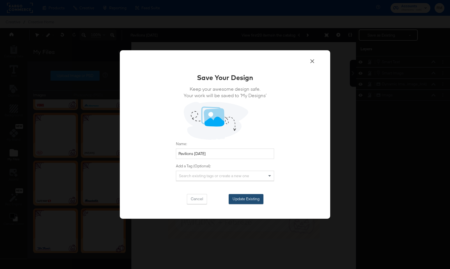
click at [260, 197] on button "Update Existing" at bounding box center [246, 199] width 35 height 10
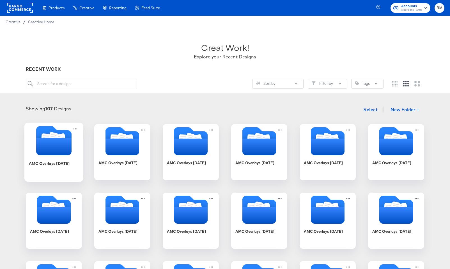
click at [55, 138] on icon "Folder" at bounding box center [53, 146] width 35 height 17
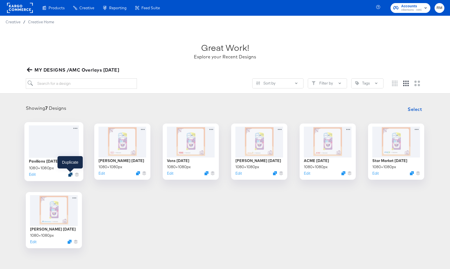
click at [70, 174] on icon "Duplicate" at bounding box center [70, 174] width 4 height 4
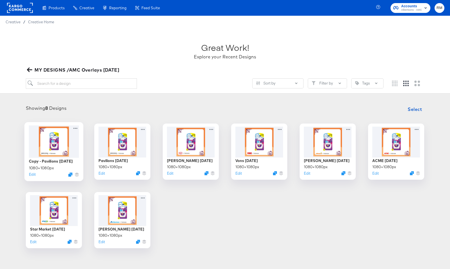
click at [66, 154] on div at bounding box center [54, 141] width 50 height 32
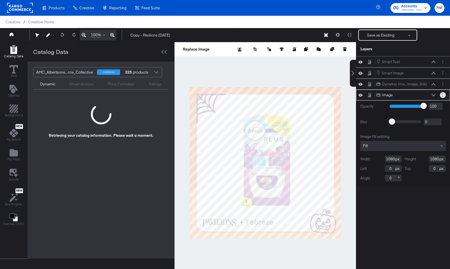
click at [444, 92] on button "Layer Options" at bounding box center [443, 95] width 6 height 6
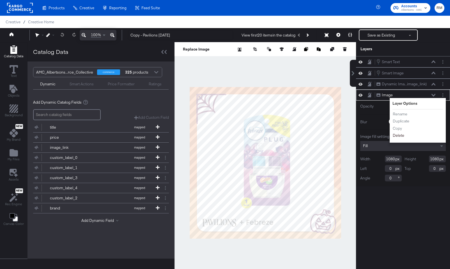
click at [396, 135] on button "Delete" at bounding box center [399, 136] width 12 height 6
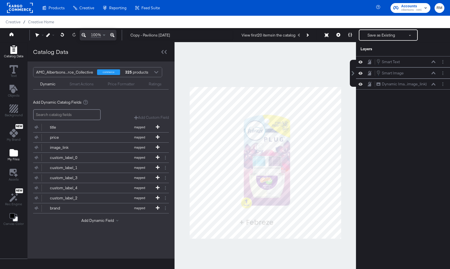
click at [15, 152] on icon "Add Files" at bounding box center [14, 152] width 8 height 7
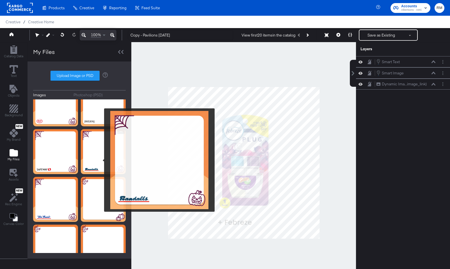
scroll to position [235, 0]
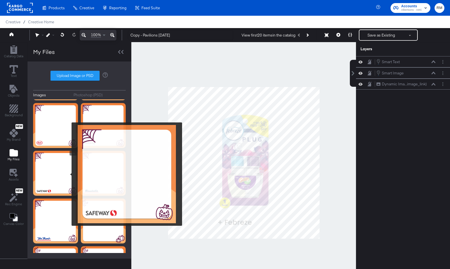
click at [58, 175] on img at bounding box center [55, 173] width 45 height 45
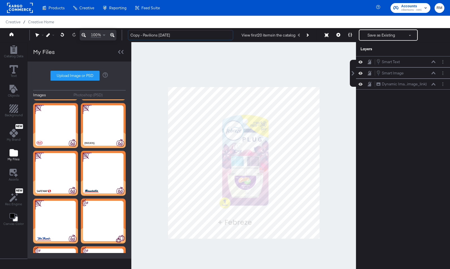
drag, startPoint x: 159, startPoint y: 35, endPoint x: 89, endPoint y: 31, distance: 70.3
click at [89, 32] on div "100% Copy - Pavilions October '25 View first 20 items in the catalog Save as Ex…" at bounding box center [225, 35] width 450 height 14
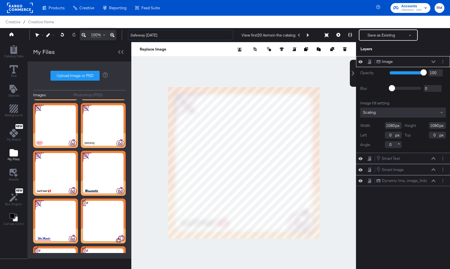
type input "Safeway October '25"
click at [430, 111] on div "Scaling" at bounding box center [404, 113] width 86 height 10
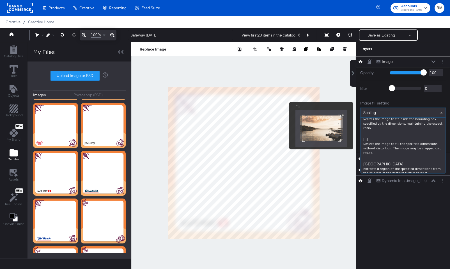
scroll to position [81, 0]
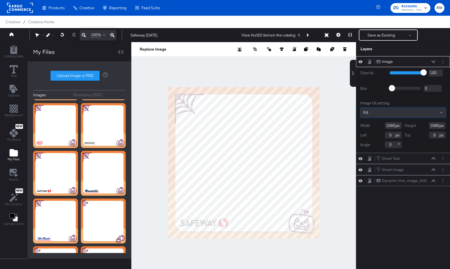
click at [435, 61] on icon at bounding box center [434, 61] width 4 height 3
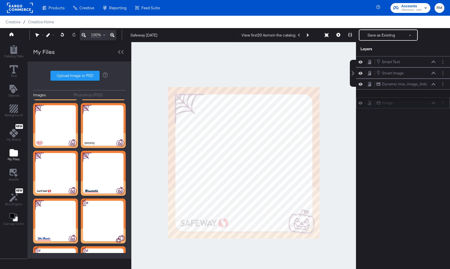
drag, startPoint x: 430, startPoint y: 60, endPoint x: 430, endPoint y: 102, distance: 41.8
click at [430, 103] on div "Image Image" at bounding box center [407, 103] width 60 height 6
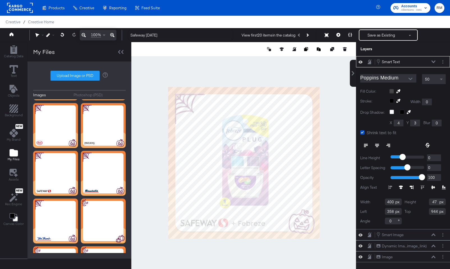
type input "454"
type input "952"
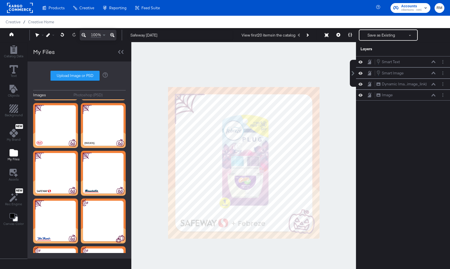
click at [252, 254] on div at bounding box center [243, 162] width 225 height 241
click at [380, 31] on button "Save as Existing" at bounding box center [382, 35] width 44 height 10
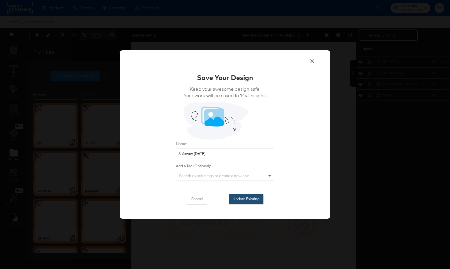
click at [249, 202] on button "Update Existing" at bounding box center [246, 199] width 35 height 10
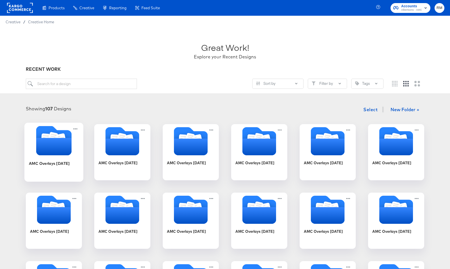
click at [66, 144] on icon "Folder" at bounding box center [53, 146] width 35 height 17
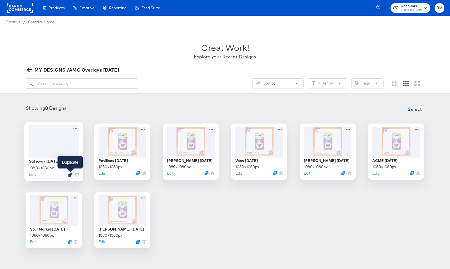
click at [71, 173] on icon "Duplicate" at bounding box center [70, 174] width 4 height 4
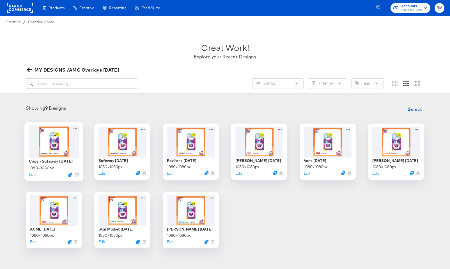
click at [61, 136] on div at bounding box center [54, 141] width 50 height 32
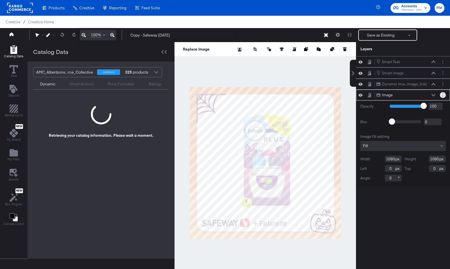
click at [441, 96] on button "Layer Options" at bounding box center [443, 95] width 6 height 6
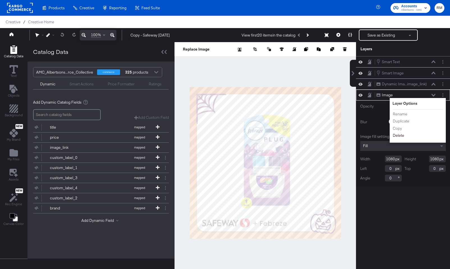
click at [398, 136] on button "Delete" at bounding box center [399, 136] width 12 height 6
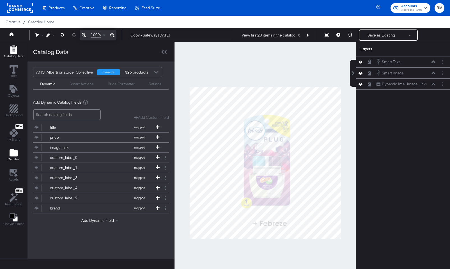
click at [5, 158] on button "My Files" at bounding box center [13, 155] width 19 height 16
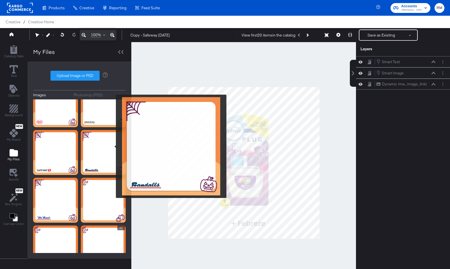
scroll to position [252, 0]
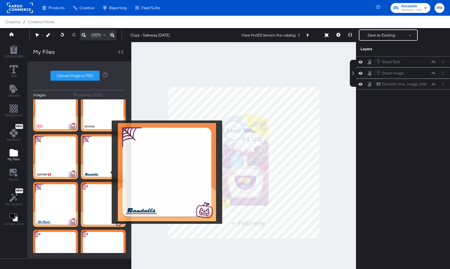
click at [108, 172] on img at bounding box center [103, 156] width 45 height 45
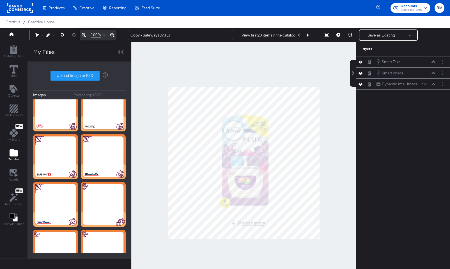
drag, startPoint x: 158, startPoint y: 35, endPoint x: 108, endPoint y: 34, distance: 50.0
click at [108, 34] on div "100% Copy - Safeway October '25 View first 20 items in the catalog Save as Exis…" at bounding box center [225, 35] width 450 height 14
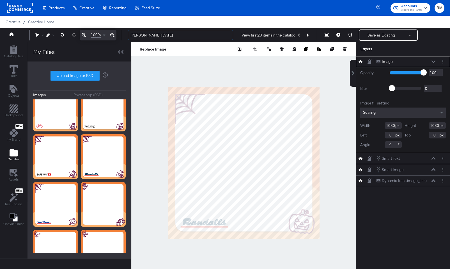
type input "Randalls October '25"
click at [388, 122] on input "1080" at bounding box center [393, 125] width 17 height 7
click at [389, 114] on div "Scaling" at bounding box center [404, 113] width 86 height 10
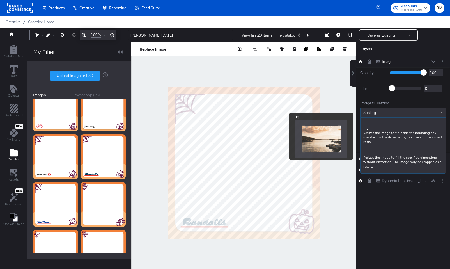
scroll to position [67, 0]
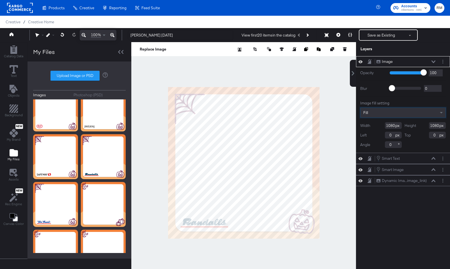
click at [435, 62] on icon at bounding box center [434, 61] width 4 height 3
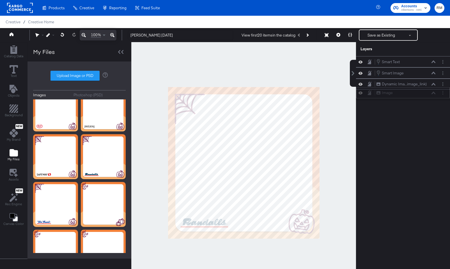
drag, startPoint x: 425, startPoint y: 58, endPoint x: 426, endPoint y: 93, distance: 35.7
click at [426, 94] on div "Image Image" at bounding box center [403, 92] width 94 height 11
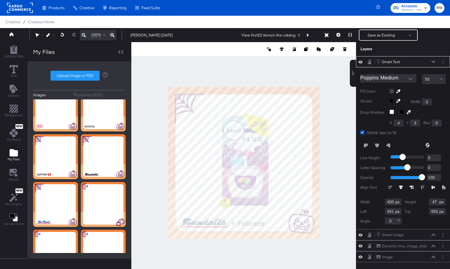
type input "450"
type input "950"
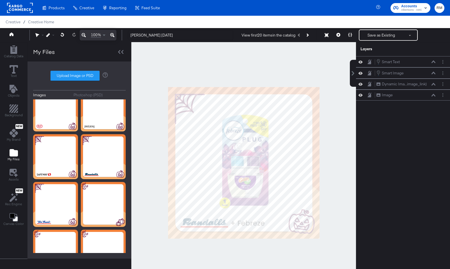
click at [254, 246] on div at bounding box center [243, 162] width 225 height 241
click at [372, 34] on button "Save as Existing" at bounding box center [382, 35] width 44 height 10
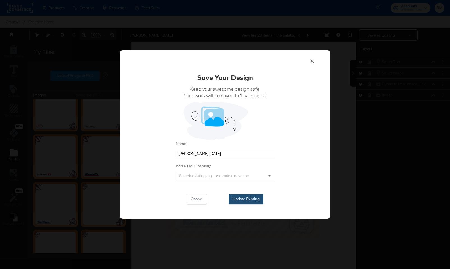
click at [255, 195] on button "Update Existing" at bounding box center [246, 199] width 35 height 10
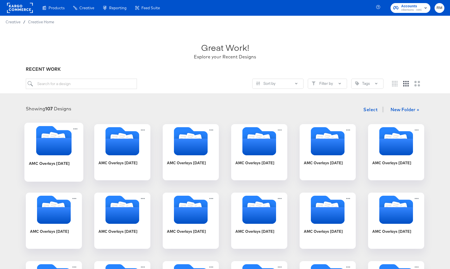
click at [39, 138] on icon "Folder" at bounding box center [53, 146] width 35 height 17
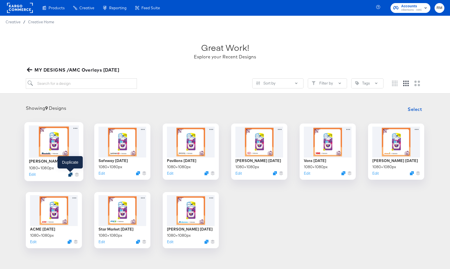
click at [69, 174] on icon "Duplicate" at bounding box center [70, 174] width 4 height 4
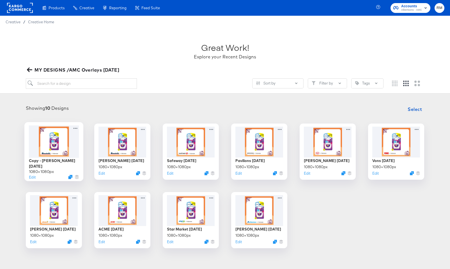
click at [61, 152] on div at bounding box center [54, 141] width 50 height 32
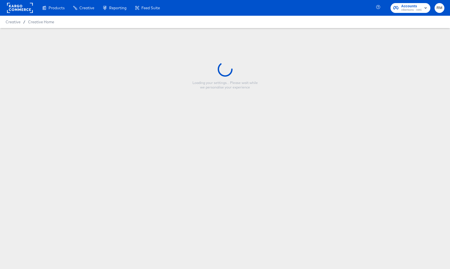
type input "Copy - Randalls October '25"
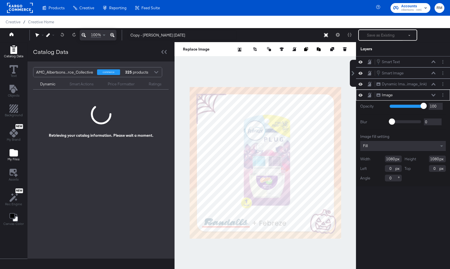
click at [17, 155] on icon "Add Files" at bounding box center [14, 152] width 8 height 7
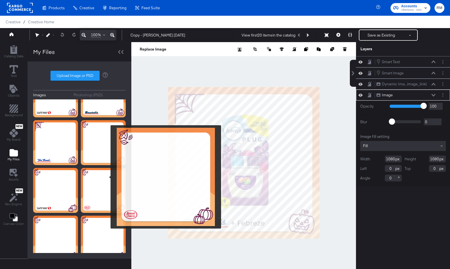
scroll to position [289, 0]
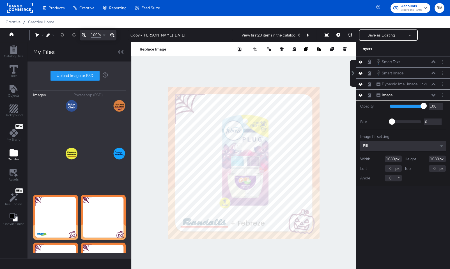
scroll to position [289, 0]
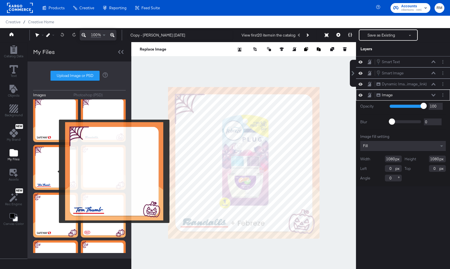
click at [55, 171] on img at bounding box center [55, 167] width 45 height 45
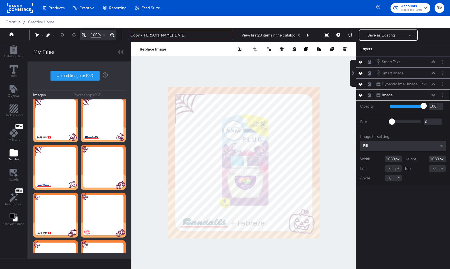
drag, startPoint x: 158, startPoint y: 36, endPoint x: 103, endPoint y: 36, distance: 54.5
click at [103, 36] on div "100% Copy - Randalls October '25 View first 20 items in the catalog Save as Exi…" at bounding box center [225, 35] width 450 height 14
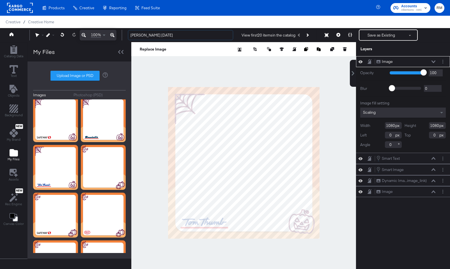
type input "Tom Thumb October '25"
click at [418, 121] on div "Image fill setting Scaling Width 1080 Height 1080 Left 0 Top 0 Angle 0" at bounding box center [404, 124] width 86 height 47
click at [418, 118] on div "Image fill setting Scaling Width 1080 Height 1080 Left 0 Top 0 Angle 0" at bounding box center [404, 124] width 86 height 47
click at [418, 116] on div "Scaling" at bounding box center [404, 113] width 86 height 10
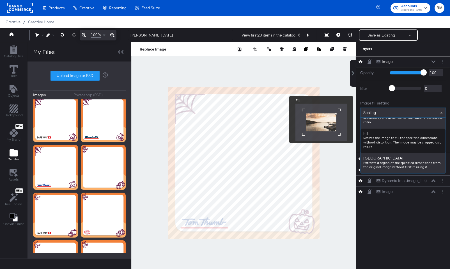
scroll to position [86, 0]
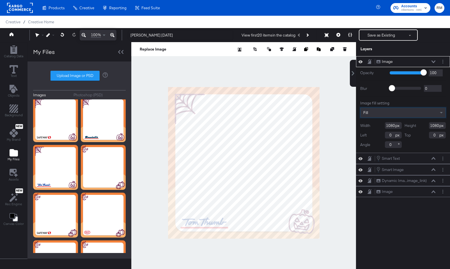
click at [435, 60] on div "Image Image" at bounding box center [407, 62] width 60 height 6
click at [435, 62] on icon at bounding box center [434, 61] width 4 height 3
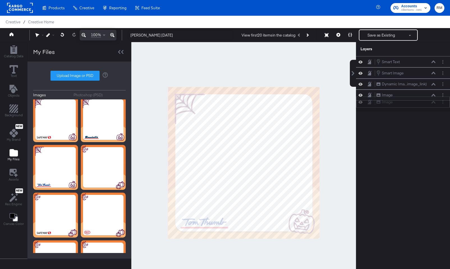
drag, startPoint x: 430, startPoint y: 60, endPoint x: 430, endPoint y: 105, distance: 45.2
click at [430, 105] on div "Image Image" at bounding box center [407, 102] width 60 height 6
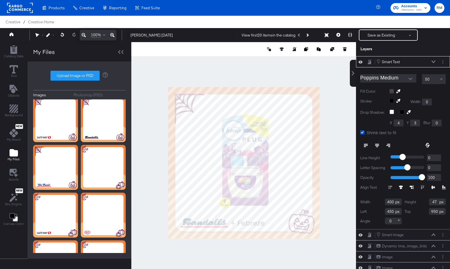
click at [435, 64] on div "Smart Text Smart Text" at bounding box center [407, 62] width 60 height 6
click at [434, 61] on icon at bounding box center [434, 61] width 4 height 3
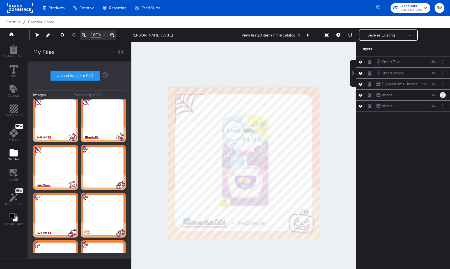
click at [444, 96] on button "Layer Options" at bounding box center [443, 95] width 6 height 6
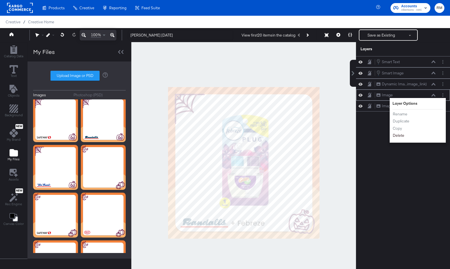
click at [401, 137] on button "Delete" at bounding box center [399, 136] width 12 height 6
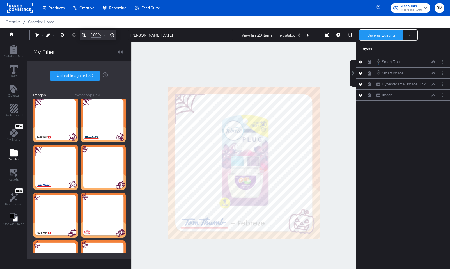
click at [372, 36] on button "Save as Existing" at bounding box center [382, 35] width 44 height 10
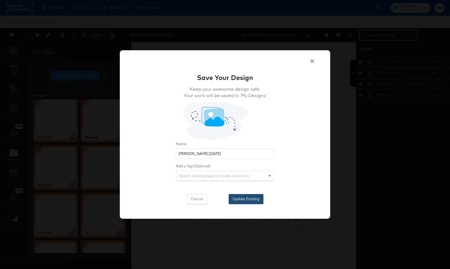
click at [245, 203] on button "Update Existing" at bounding box center [246, 199] width 35 height 10
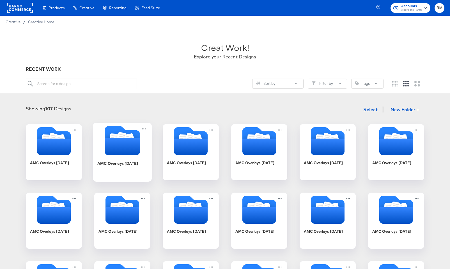
click at [126, 143] on icon "Folder" at bounding box center [122, 146] width 35 height 17
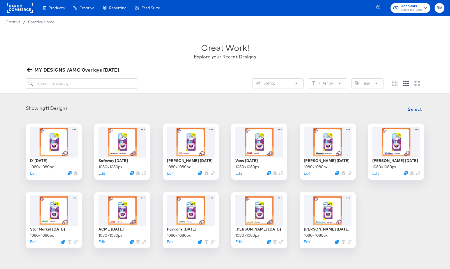
click at [64, 70] on span "MY DESIGNS /AMC Overlays September '25" at bounding box center [73, 70] width 91 height 8
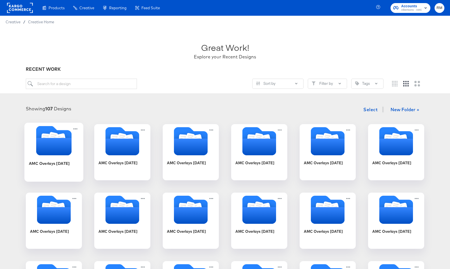
click at [53, 139] on icon "Folder" at bounding box center [53, 146] width 35 height 17
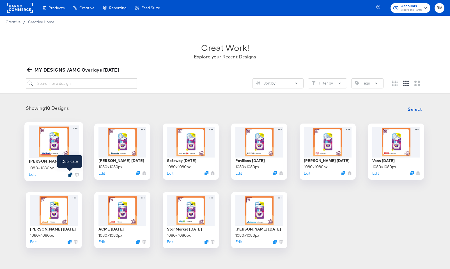
click at [70, 174] on icon "Duplicate" at bounding box center [70, 174] width 4 height 4
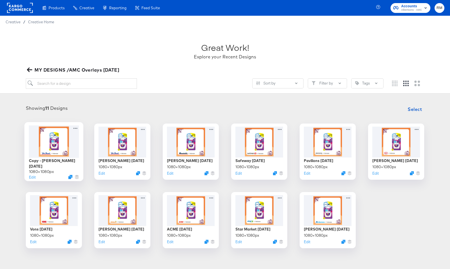
click at [67, 145] on div at bounding box center [54, 141] width 50 height 32
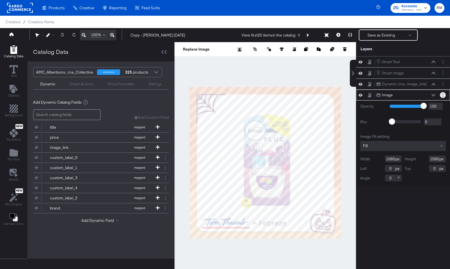
click at [444, 96] on button "Layer Options" at bounding box center [443, 95] width 6 height 6
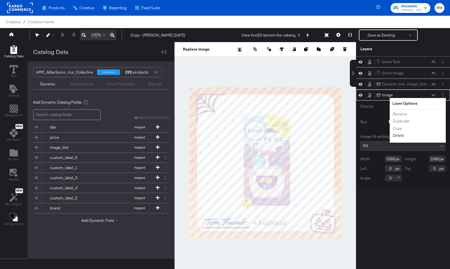
click at [400, 134] on button "Delete" at bounding box center [399, 136] width 12 height 6
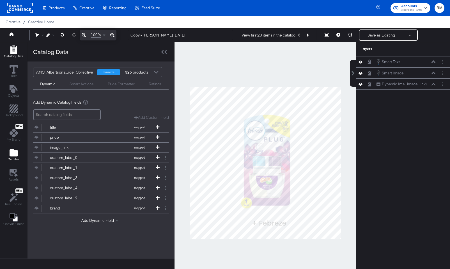
click at [19, 151] on div "My Files" at bounding box center [14, 155] width 12 height 13
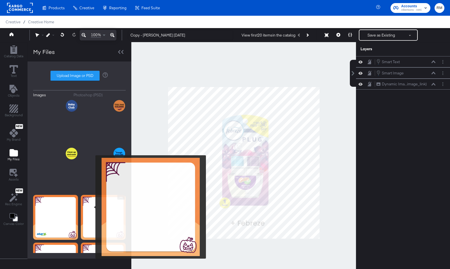
click at [93, 208] on img at bounding box center [103, 217] width 45 height 45
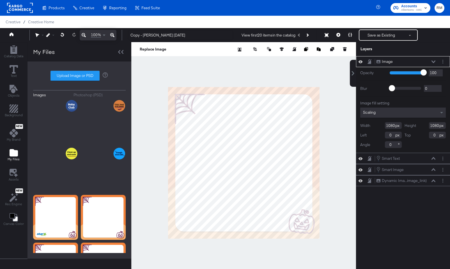
click at [408, 113] on div "Scaling" at bounding box center [404, 113] width 86 height 10
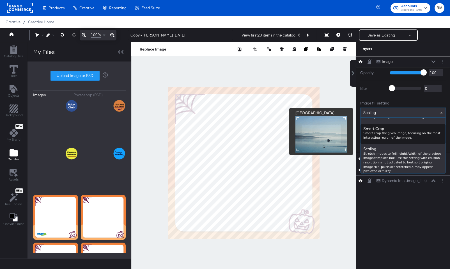
scroll to position [97, 0]
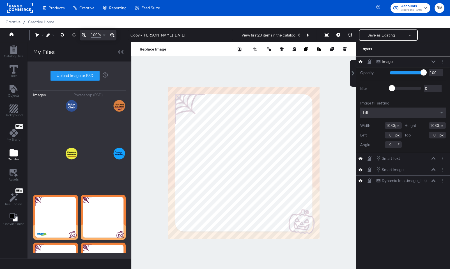
click at [435, 62] on icon at bounding box center [434, 61] width 4 height 3
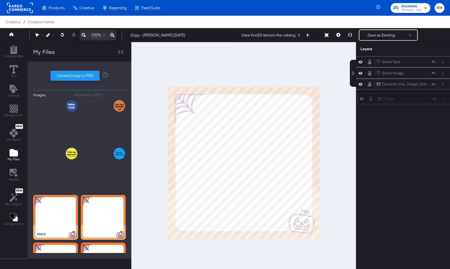
drag, startPoint x: 428, startPoint y: 58, endPoint x: 429, endPoint y: 97, distance: 39.0
click at [429, 97] on div "Image Image" at bounding box center [404, 98] width 94 height 11
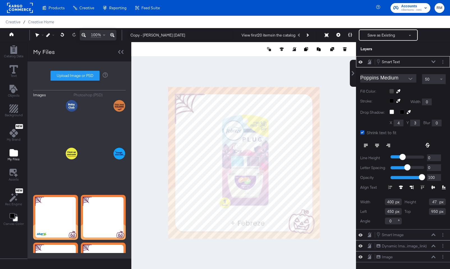
click at [362, 61] on icon at bounding box center [361, 61] width 4 height 3
click at [435, 61] on icon at bounding box center [434, 61] width 4 height 3
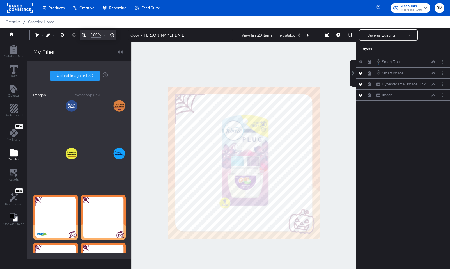
click at [362, 73] on icon at bounding box center [361, 73] width 4 height 3
drag, startPoint x: 144, startPoint y: 36, endPoint x: 85, endPoint y: 35, distance: 59.2
click at [85, 35] on div "100% Copy - Tom Thumb October '25 View first 20 items in the catalog Save as Ex…" at bounding box center [225, 35] width 450 height 14
drag, startPoint x: 151, startPoint y: 34, endPoint x: 83, endPoint y: 29, distance: 68.4
click at [83, 29] on div "100% Tom Thumb October '25 View first 20 items in the catalog Save as Existing …" at bounding box center [225, 35] width 450 height 14
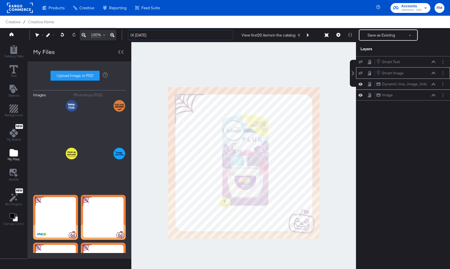
type input "IX October '25"
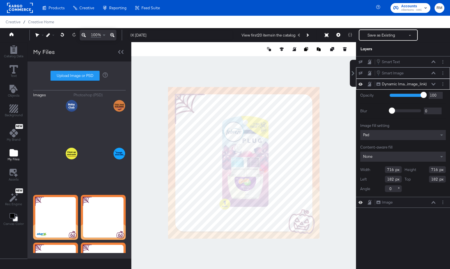
click at [330, 197] on div at bounding box center [243, 162] width 225 height 241
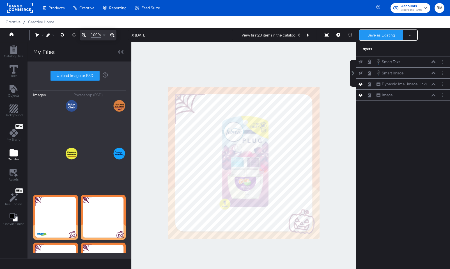
click at [380, 38] on button "Save as Existing" at bounding box center [382, 35] width 44 height 10
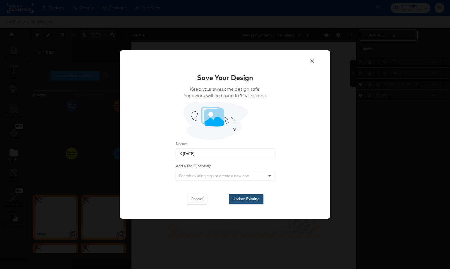
click at [257, 195] on button "Update Existing" at bounding box center [246, 199] width 35 height 10
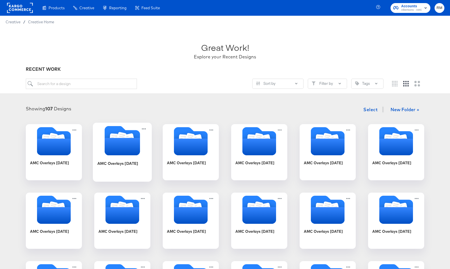
click at [129, 156] on div at bounding box center [122, 141] width 59 height 31
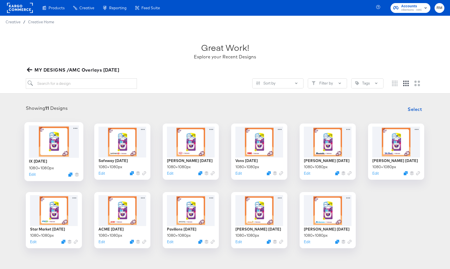
click at [49, 154] on div at bounding box center [54, 141] width 50 height 32
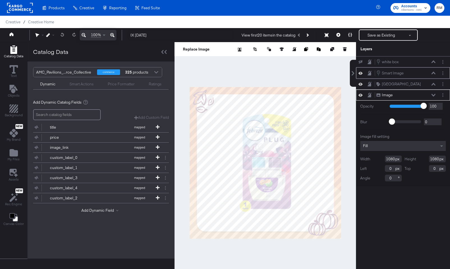
click at [361, 72] on icon at bounding box center [361, 73] width 4 height 3
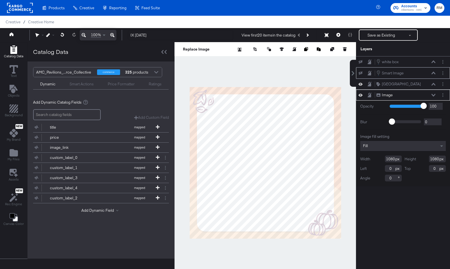
click at [361, 72] on icon at bounding box center [361, 73] width 4 height 4
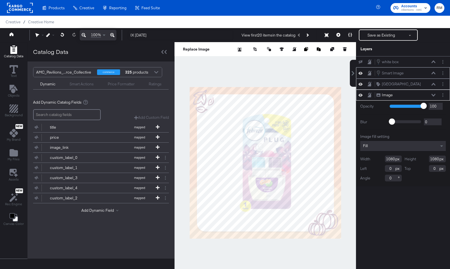
click at [361, 83] on icon at bounding box center [361, 84] width 4 height 5
click at [361, 83] on icon at bounding box center [361, 85] width 4 height 4
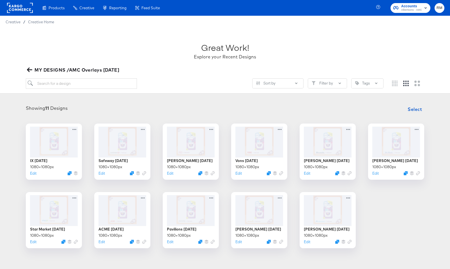
click at [44, 68] on span "MY DESIGNS /AMC Overlays September '25" at bounding box center [73, 70] width 91 height 8
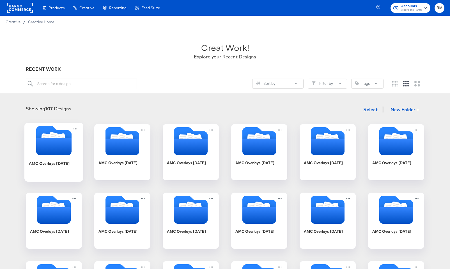
click at [54, 143] on icon "Folder" at bounding box center [53, 146] width 35 height 17
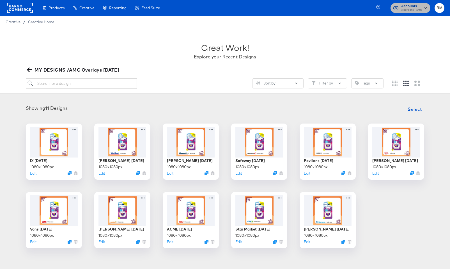
click at [423, 9] on rect "button" at bounding box center [426, 7] width 7 height 7
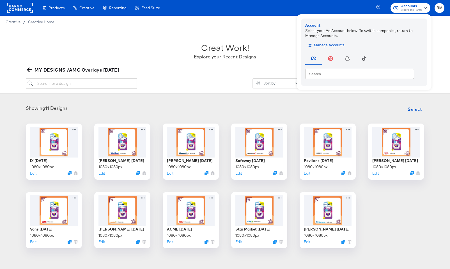
click at [343, 42] on span "Manage Accounts" at bounding box center [327, 45] width 35 height 6
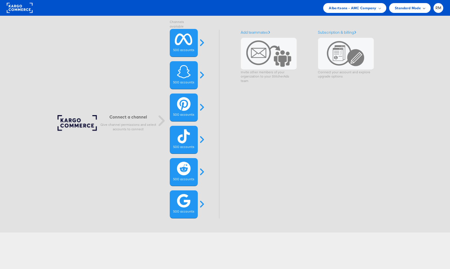
click at [404, 12] on div "Standard Mode" at bounding box center [410, 8] width 42 height 10
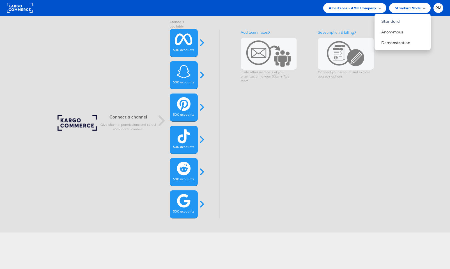
click at [364, 6] on span "Albertsons - AMC Company" at bounding box center [352, 8] width 47 height 6
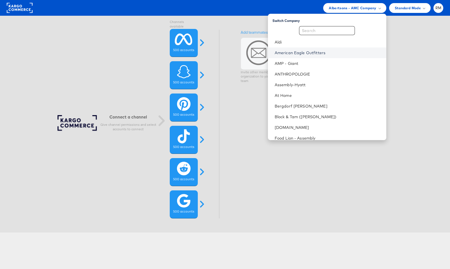
click at [331, 54] on link "American Eagle Outfitters" at bounding box center [328, 53] width 107 height 6
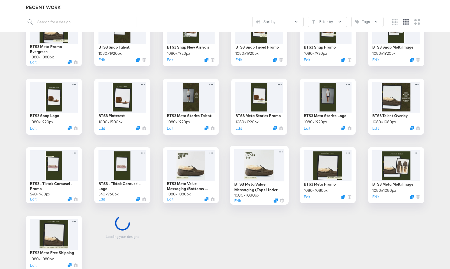
scroll to position [181, 0]
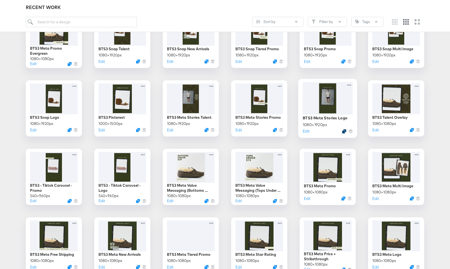
click at [344, 131] on icon "Duplicate" at bounding box center [344, 131] width 4 height 4
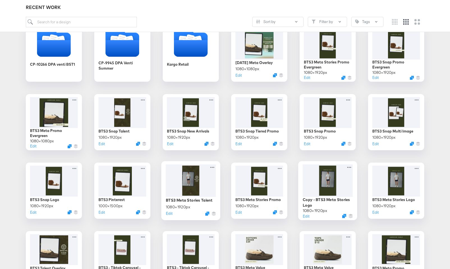
scroll to position [97, 0]
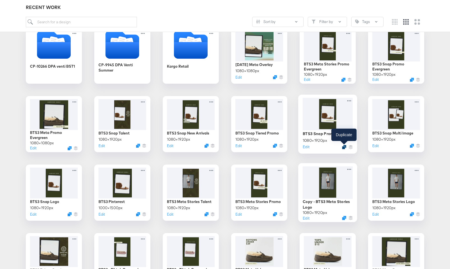
click at [345, 147] on icon "Duplicate" at bounding box center [344, 147] width 4 height 4
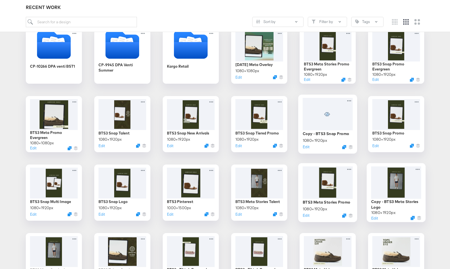
click at [384, 180] on div at bounding box center [396, 182] width 50 height 33
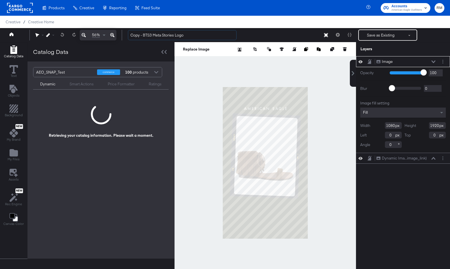
drag, startPoint x: 149, startPoint y: 35, endPoint x: 64, endPoint y: 35, distance: 84.5
click at [64, 35] on div "56% Copy - BTS3 Meta Stories Logo Save as Existing See more options" at bounding box center [225, 35] width 450 height 14
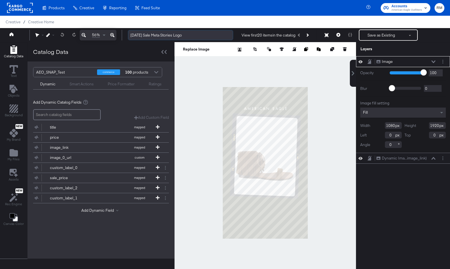
drag, startPoint x: 194, startPoint y: 36, endPoint x: 179, endPoint y: 34, distance: 14.7
click at [179, 34] on input "[DATE] Sale Meta Stories Logo" at bounding box center [180, 35] width 105 height 10
type input "[DATE] Sale Meta Stories"
click at [444, 60] on button "Layer Options" at bounding box center [443, 62] width 6 height 6
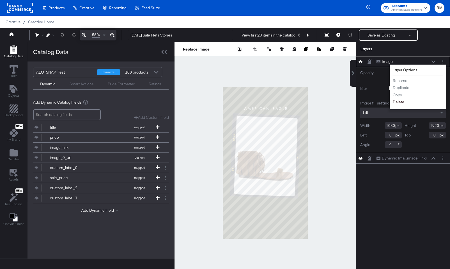
click at [398, 103] on button "Delete" at bounding box center [399, 102] width 12 height 6
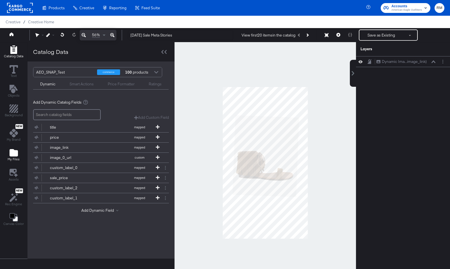
click at [5, 154] on button "My Files" at bounding box center [13, 155] width 19 height 16
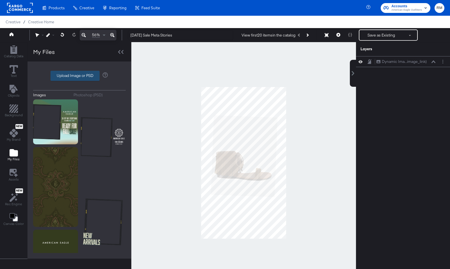
click at [72, 77] on label "Upload Image or PSD" at bounding box center [75, 76] width 49 height 10
click at [79, 76] on input "Upload Image or PSD" at bounding box center [79, 76] width 0 height 0
type input "C:\fakepath\labordaymeta9x16v1.png"
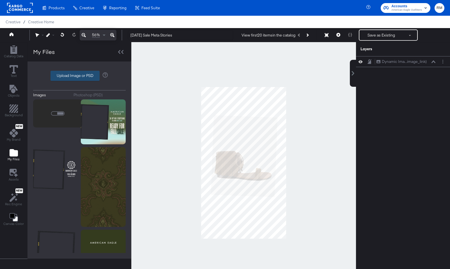
click at [83, 79] on label "Upload Image or PSD" at bounding box center [75, 76] width 49 height 10
click at [79, 76] on input "Upload Image or PSD" at bounding box center [79, 76] width 0 height 0
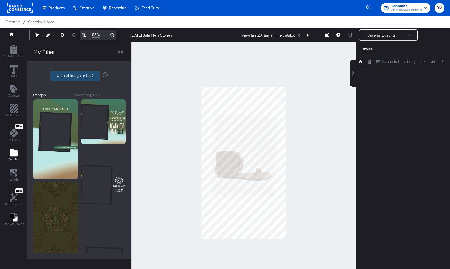
type input "C:\fakepath\labordaysnap.png"
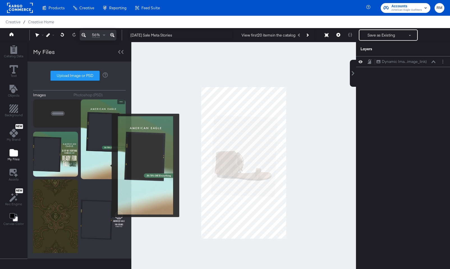
click at [108, 166] on img at bounding box center [103, 139] width 45 height 80
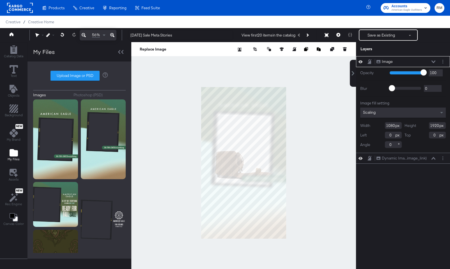
click at [387, 114] on div "Scaling" at bounding box center [404, 113] width 86 height 10
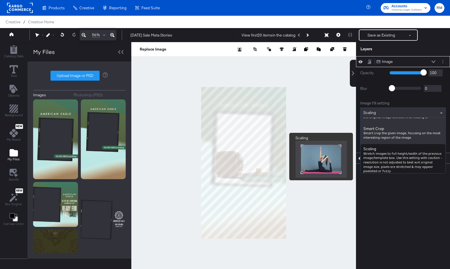
scroll to position [96, 0]
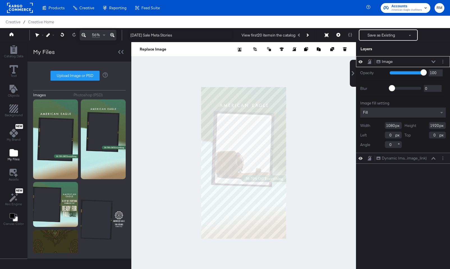
click at [433, 62] on icon at bounding box center [434, 61] width 4 height 3
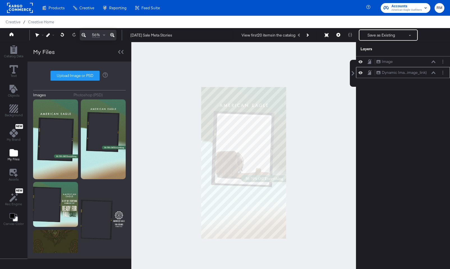
click at [435, 77] on div "Dynamic Ima...image_link) Dynamic Image (image_link)" at bounding box center [403, 72] width 94 height 11
click at [434, 75] on div "Dynamic Ima...image_link) Dynamic Image (image_link)" at bounding box center [407, 73] width 60 height 6
click at [435, 74] on div "Dynamic Ima...image_link) Dynamic Image (image_link)" at bounding box center [407, 73] width 60 height 6
click at [434, 71] on button at bounding box center [434, 72] width 4 height 3
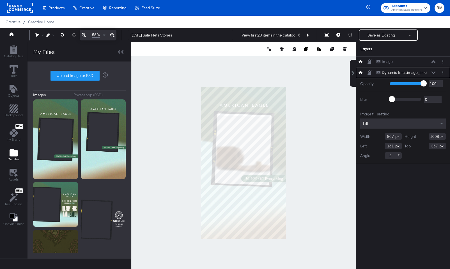
type input "875"
type input "755"
type input "882"
type input "162"
type input "350"
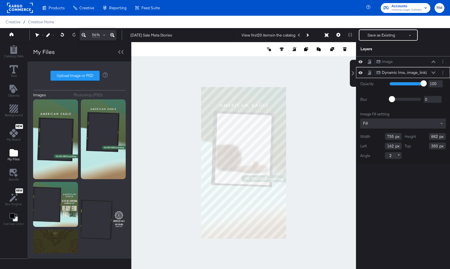
type input "910"
type input "163"
type input "322"
type input "743"
type input "175"
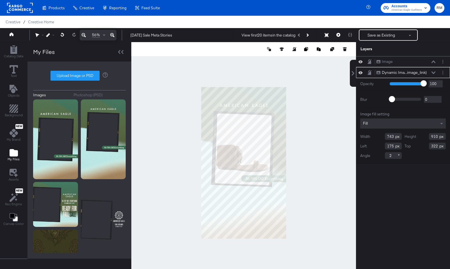
click at [306, 142] on div at bounding box center [243, 162] width 225 height 241
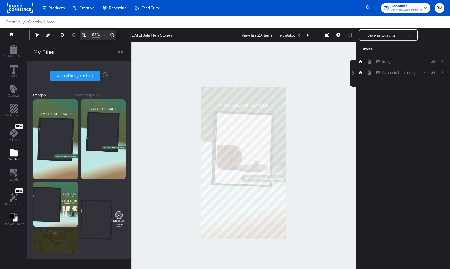
click at [433, 62] on icon at bounding box center [434, 61] width 4 height 3
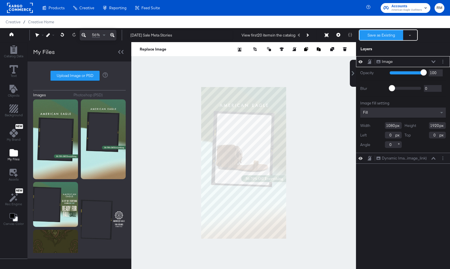
click at [381, 39] on button "Save as Existing" at bounding box center [382, 35] width 44 height 10
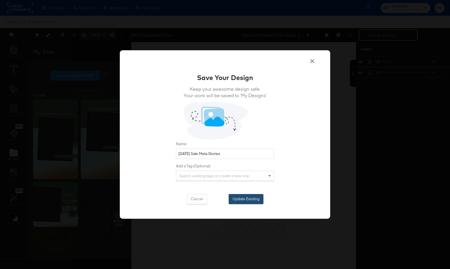
click at [257, 198] on button "Update Existing" at bounding box center [246, 199] width 35 height 10
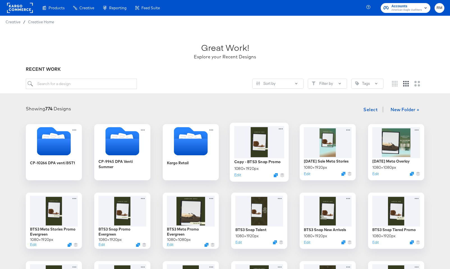
click at [263, 144] on div at bounding box center [259, 142] width 50 height 32
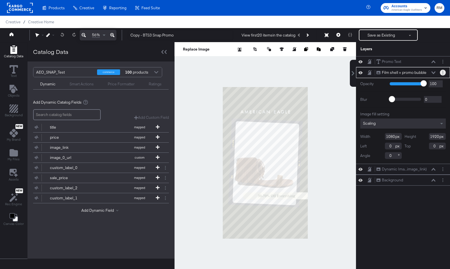
click at [443, 72] on circle "Layer Options" at bounding box center [443, 72] width 1 height 1
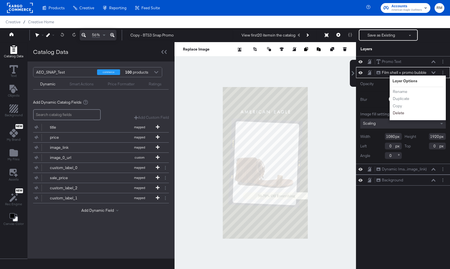
click at [402, 115] on button "Delete" at bounding box center [399, 113] width 12 height 6
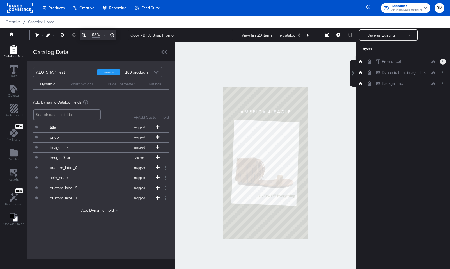
click at [445, 61] on button "Layer Options" at bounding box center [443, 62] width 6 height 6
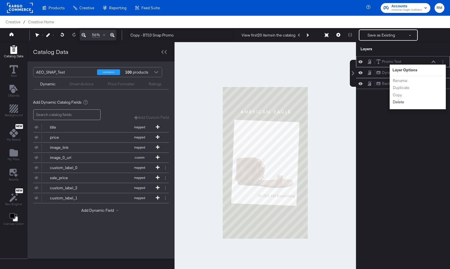
click at [402, 102] on button "Delete" at bounding box center [399, 102] width 12 height 6
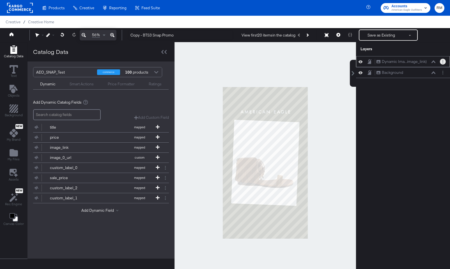
click at [441, 63] on button "Layer Options" at bounding box center [443, 62] width 6 height 6
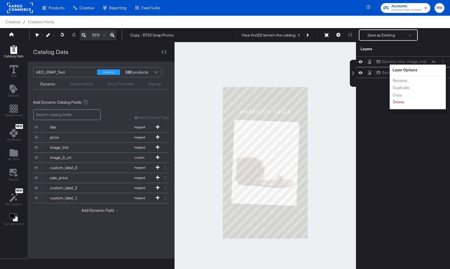
click at [399, 114] on div "Dynamic Ima...image_link) Dynamic Image (image_link) Layer Options Rename Dupli…" at bounding box center [403, 165] width 94 height 218
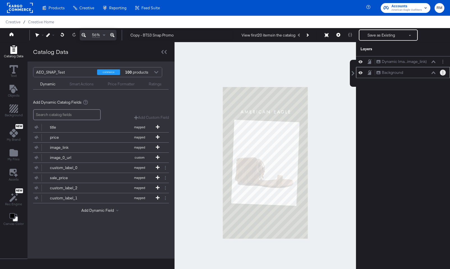
click at [442, 74] on button "Layer Options" at bounding box center [443, 73] width 6 height 6
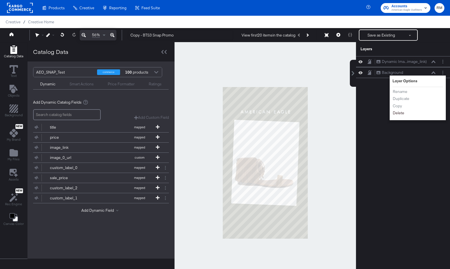
click at [397, 113] on button "Delete" at bounding box center [399, 113] width 12 height 6
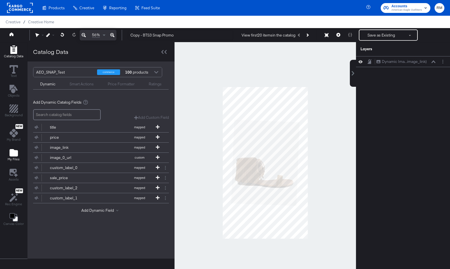
click at [13, 154] on icon "Add Files" at bounding box center [14, 152] width 8 height 7
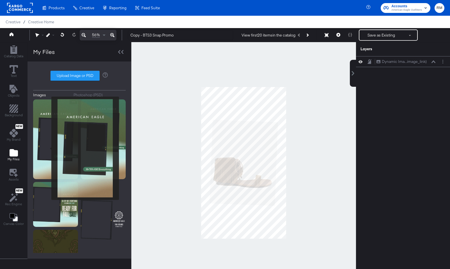
click at [48, 149] on img at bounding box center [55, 139] width 45 height 80
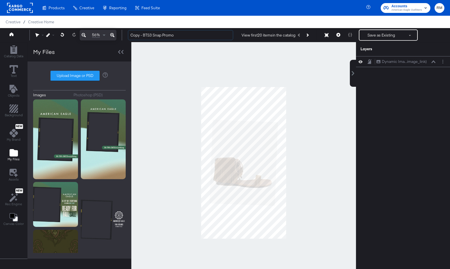
drag, startPoint x: 152, startPoint y: 35, endPoint x: 99, endPoint y: 34, distance: 53.1
click at [99, 34] on div "56% Copy - BTS3 Snap Promo View first 20 items in the catalog Save as Existing …" at bounding box center [225, 35] width 450 height 14
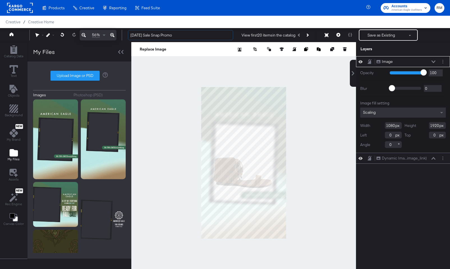
type input "[DATE] Sale Snap Promo"
click at [383, 113] on div "Scaling" at bounding box center [404, 113] width 86 height 10
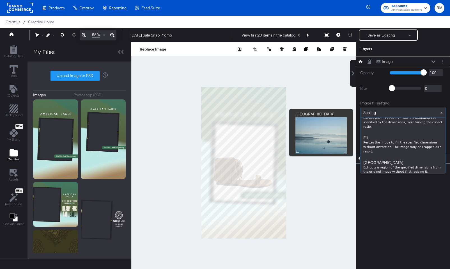
scroll to position [81, 0]
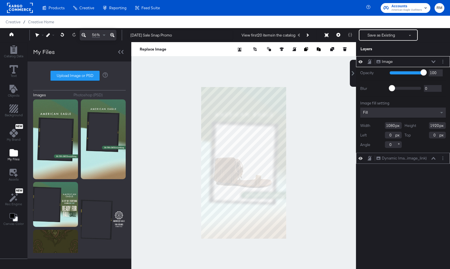
click at [434, 159] on button at bounding box center [434, 158] width 4 height 3
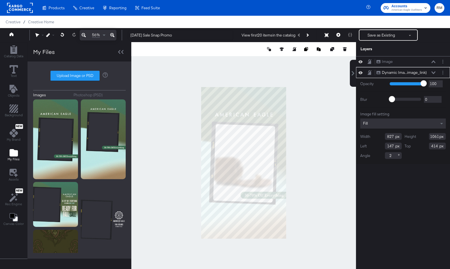
type input "1021"
type input "145"
type input "455"
type input "798"
type input "175"
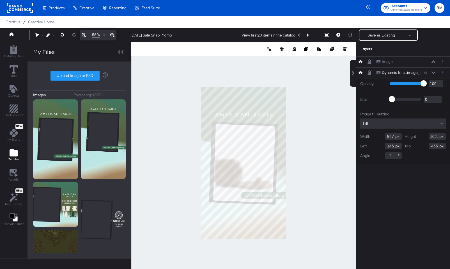
type input "456"
type input "777"
type input "1011"
click at [329, 183] on div at bounding box center [243, 162] width 225 height 241
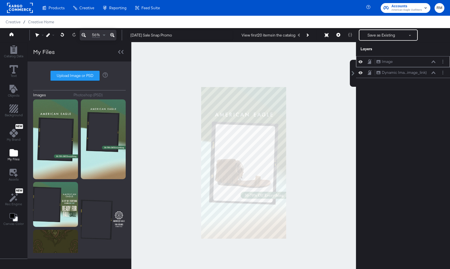
click at [434, 63] on div "Image Image" at bounding box center [407, 62] width 60 height 6
click at [434, 62] on icon at bounding box center [434, 61] width 4 height 3
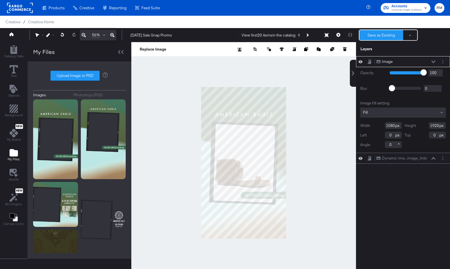
click at [372, 37] on button "Save as Existing" at bounding box center [382, 35] width 44 height 10
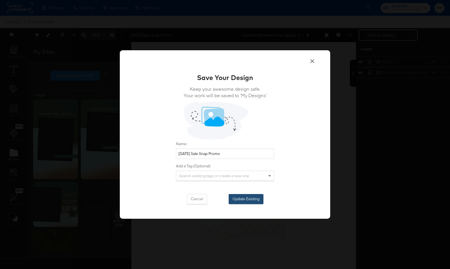
click at [239, 200] on button "Update Existing" at bounding box center [246, 199] width 35 height 10
